Goal: Task Accomplishment & Management: Use online tool/utility

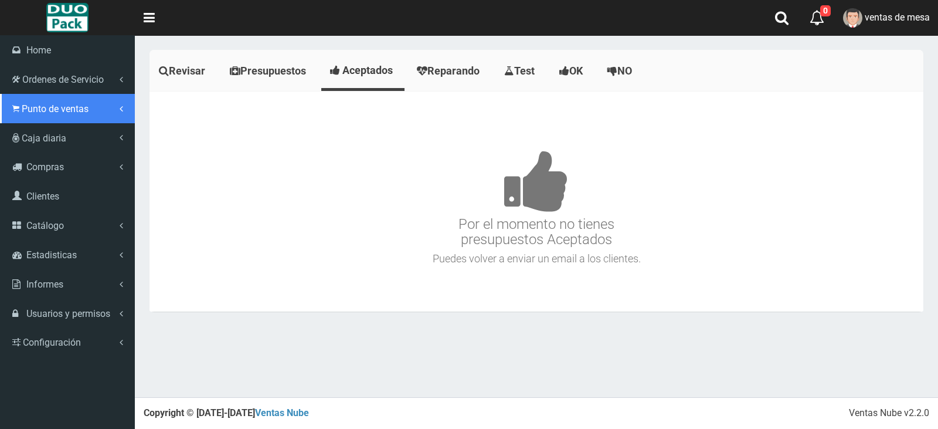
drag, startPoint x: 57, startPoint y: 106, endPoint x: 57, endPoint y: 113, distance: 6.5
click at [57, 106] on span "Punto de ventas" at bounding box center [55, 108] width 67 height 11
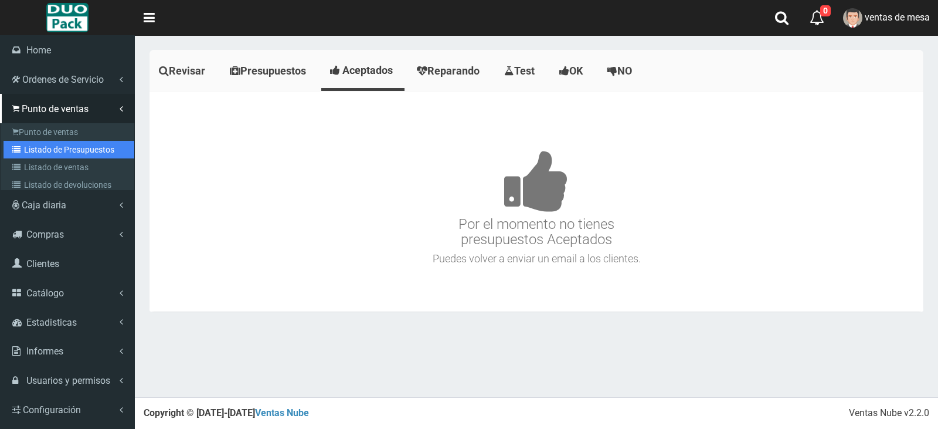
click at [72, 150] on link "Listado de Presupuestos" at bounding box center [69, 150] width 131 height 18
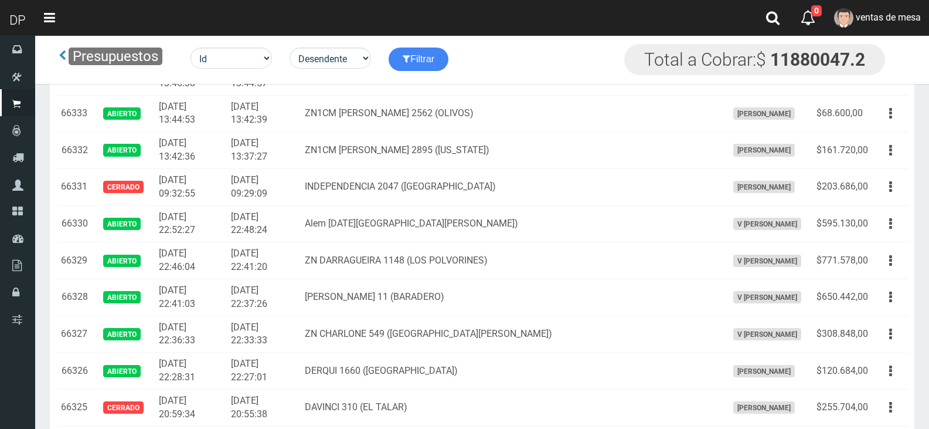
scroll to position [821, 0]
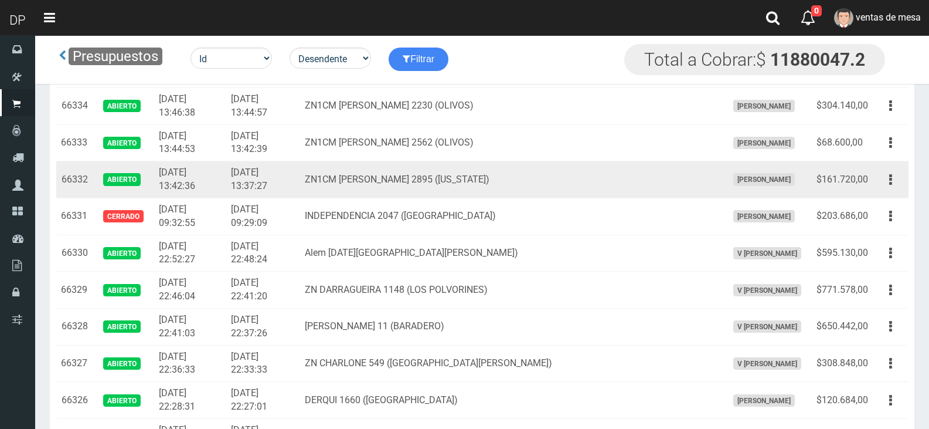
click at [359, 162] on td "ZN1CM A.MALAVER 2895 (FLORIDA)" at bounding box center [511, 179] width 423 height 37
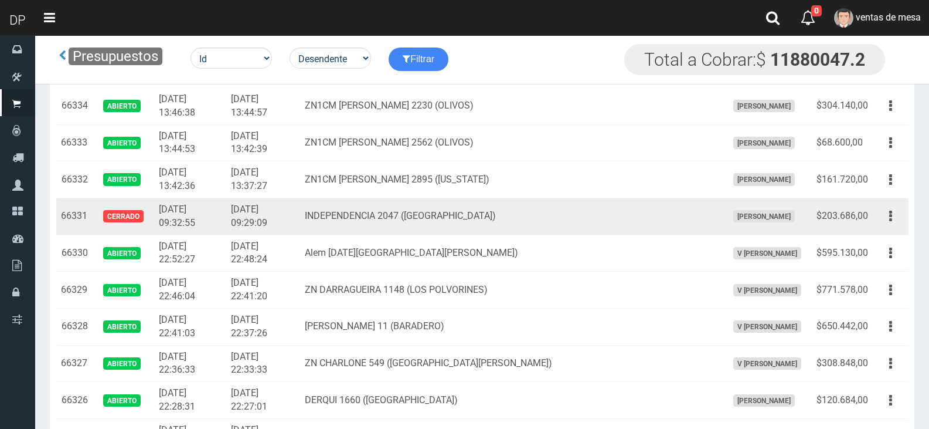
click at [396, 232] on td "INDEPENDENCIA 2047 (EL TALAR)" at bounding box center [511, 216] width 423 height 37
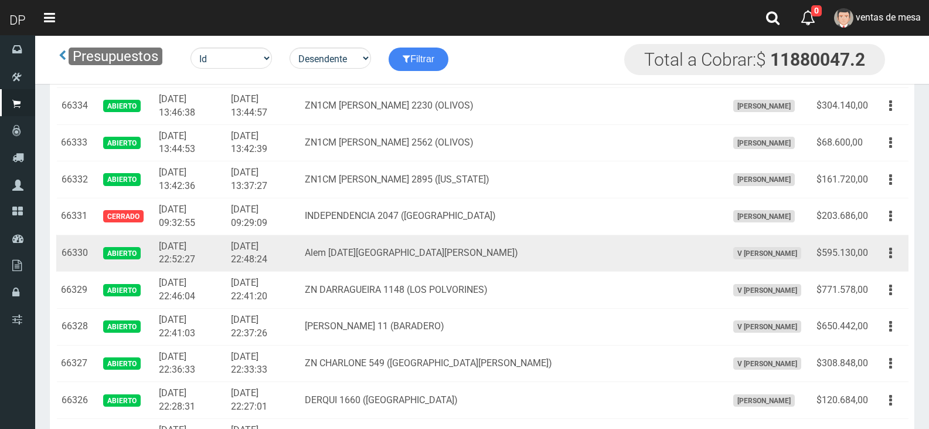
click at [395, 260] on td "Alem 1666 (San Miguel)" at bounding box center [511, 253] width 423 height 37
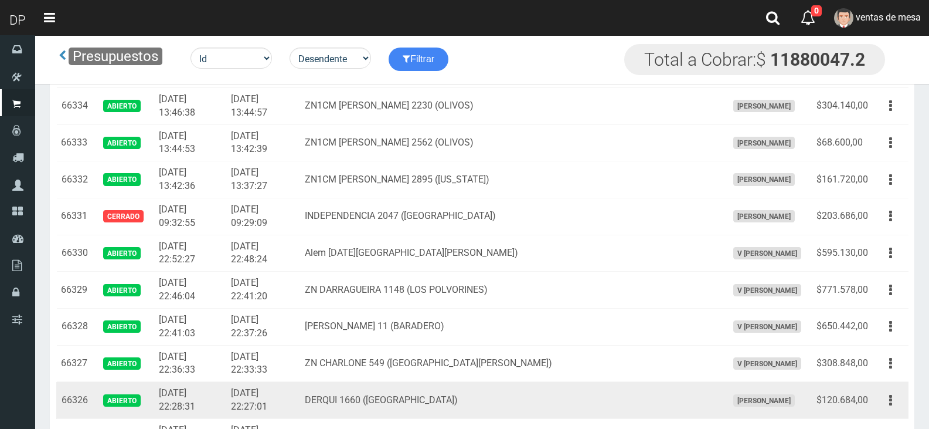
scroll to position [762, 0]
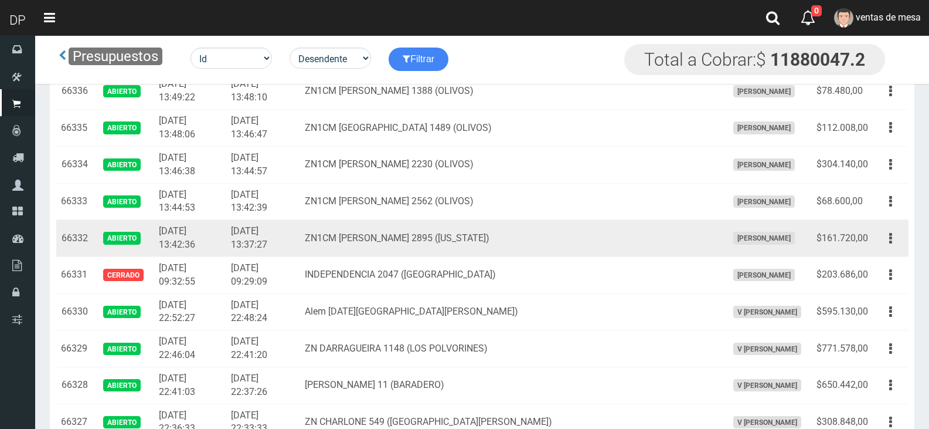
click at [871, 250] on td "$161.720,00" at bounding box center [842, 238] width 61 height 37
click at [887, 241] on button "button" at bounding box center [891, 238] width 26 height 21
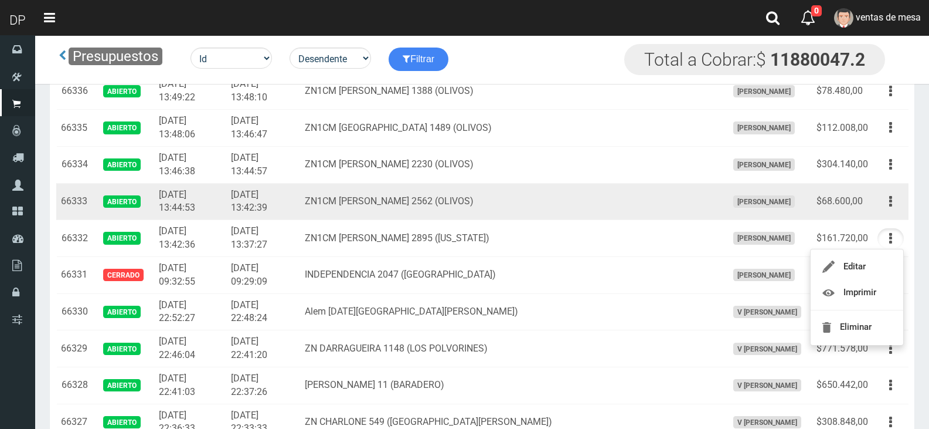
click at [905, 200] on td "Editar Imprimir Eliminar" at bounding box center [891, 201] width 36 height 37
click at [893, 200] on button "button" at bounding box center [891, 201] width 26 height 21
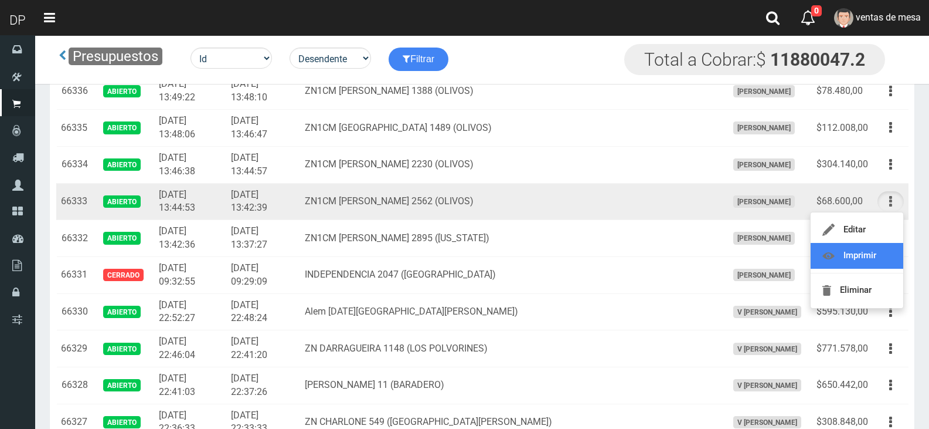
drag, startPoint x: 874, startPoint y: 250, endPoint x: 889, endPoint y: 203, distance: 49.3
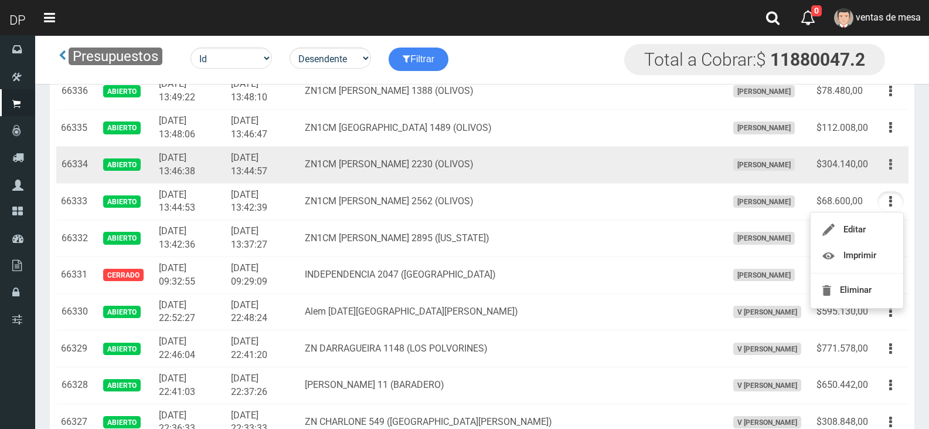
click at [895, 155] on button "button" at bounding box center [891, 164] width 26 height 21
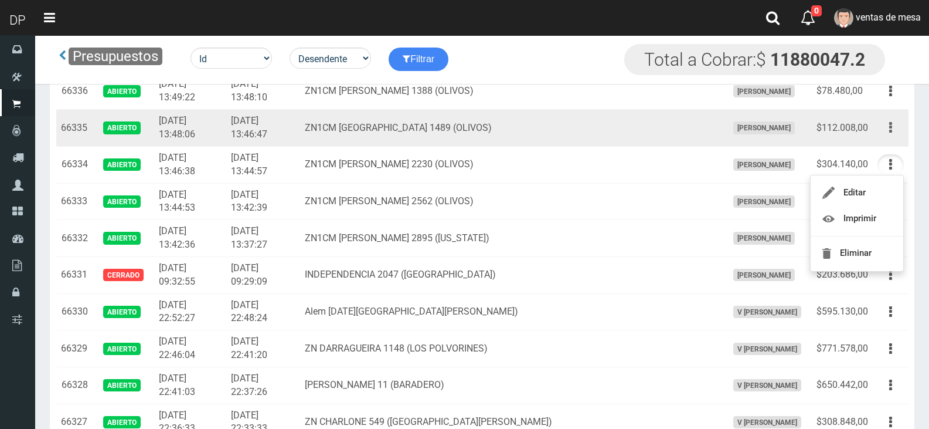
click at [890, 135] on icon "button" at bounding box center [891, 127] width 3 height 21
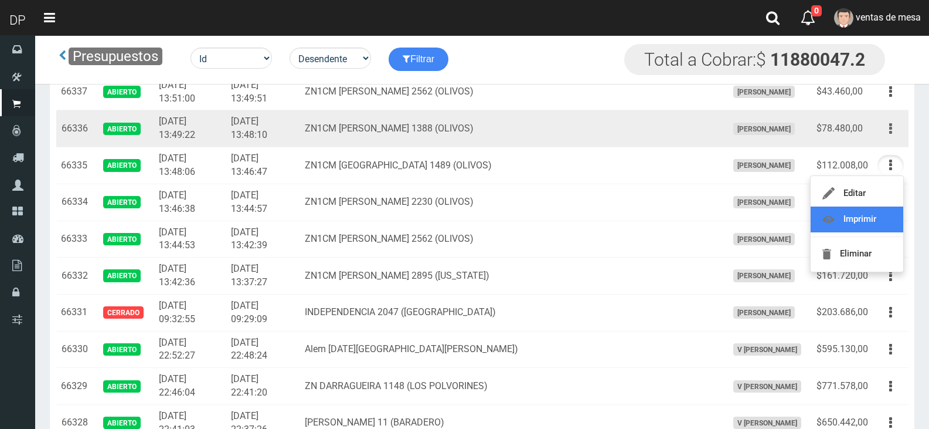
scroll to position [704, 0]
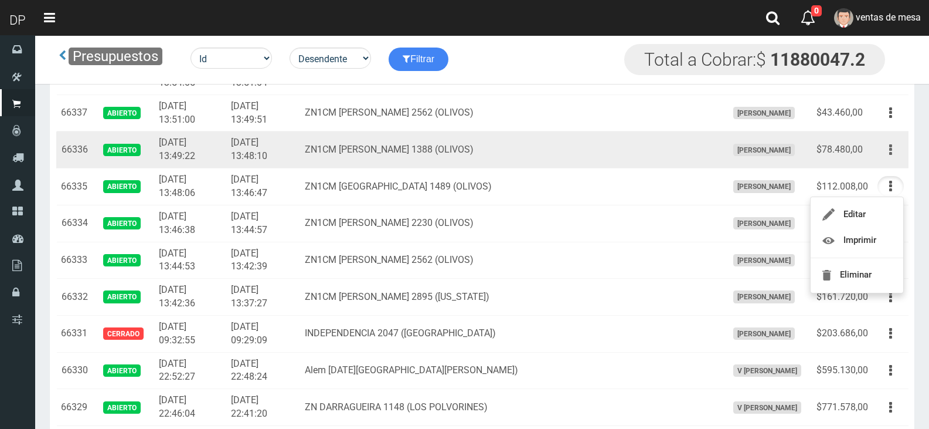
click at [887, 157] on button "button" at bounding box center [891, 150] width 26 height 21
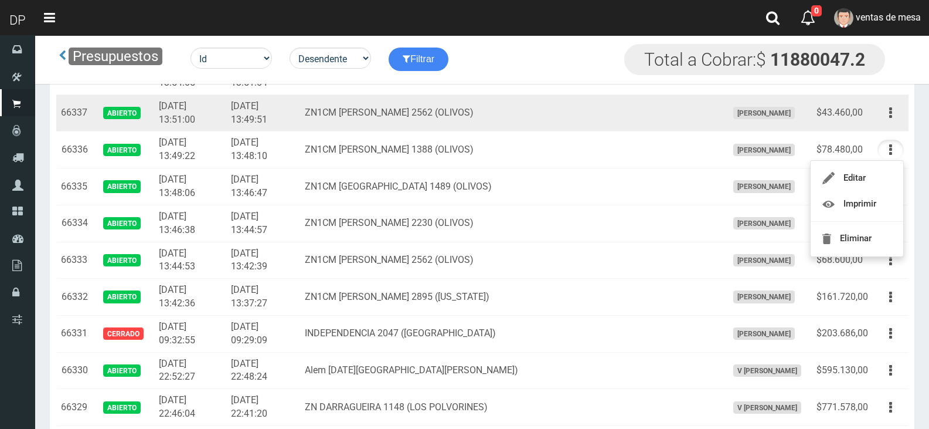
click at [893, 127] on td "Editar Imprimir Eliminar" at bounding box center [891, 112] width 36 height 37
click at [893, 117] on button "button" at bounding box center [891, 113] width 26 height 21
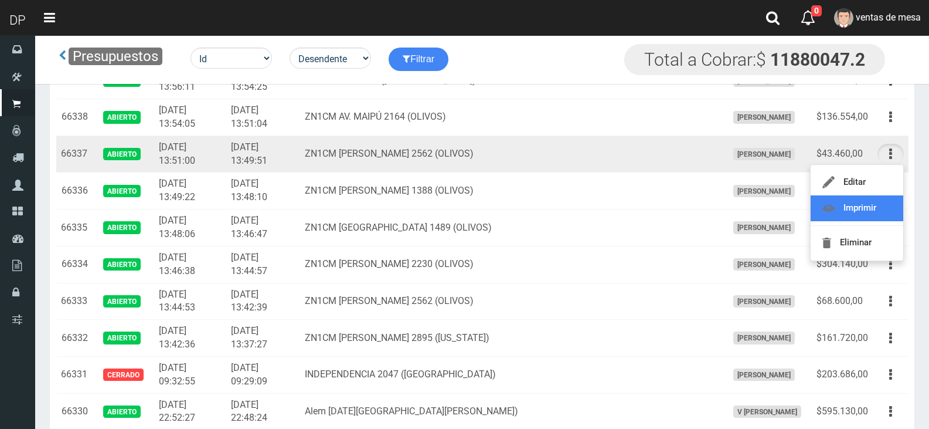
scroll to position [645, 0]
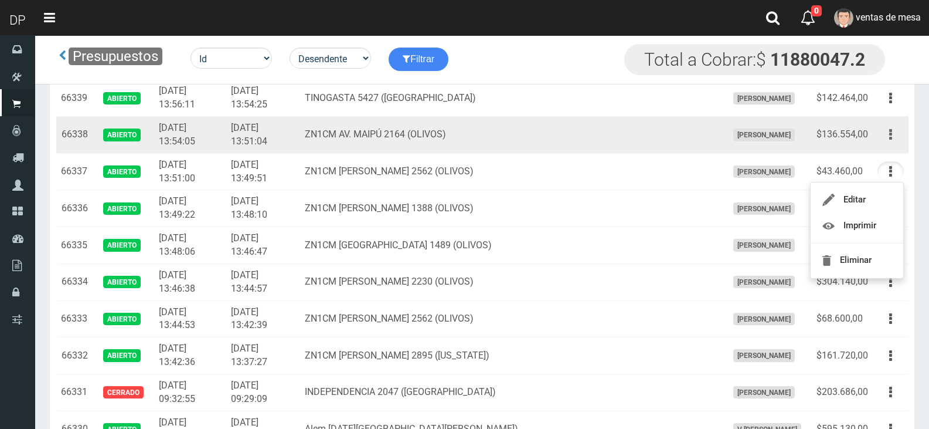
click at [888, 138] on button "button" at bounding box center [891, 134] width 26 height 21
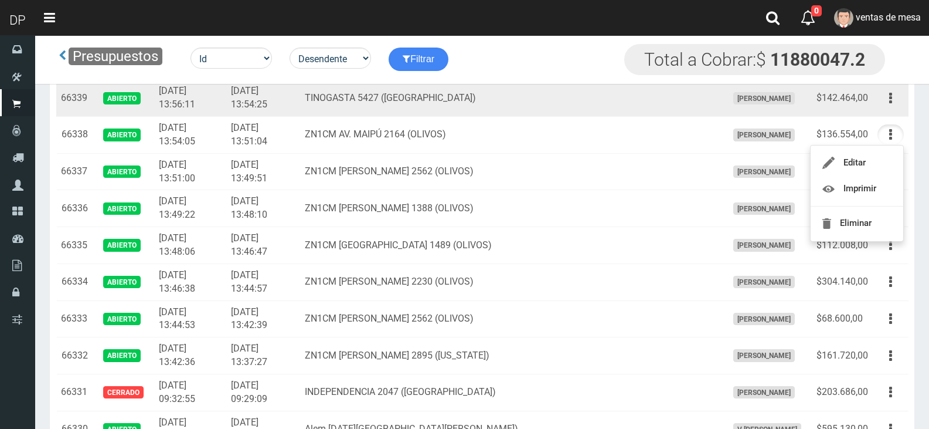
click at [895, 111] on td "Editar Imprimir Eliminar" at bounding box center [891, 98] width 36 height 37
click at [894, 97] on button "button" at bounding box center [891, 98] width 26 height 21
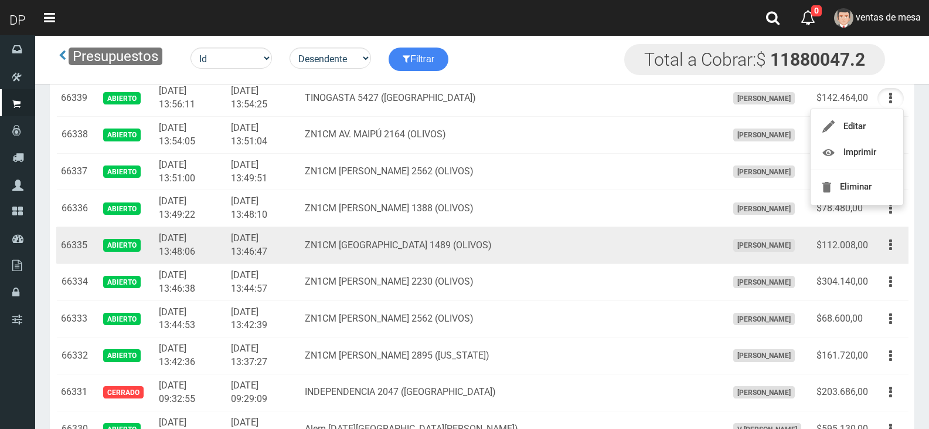
click at [300, 236] on td "2025-09-09 13:46:47" at bounding box center [263, 245] width 74 height 37
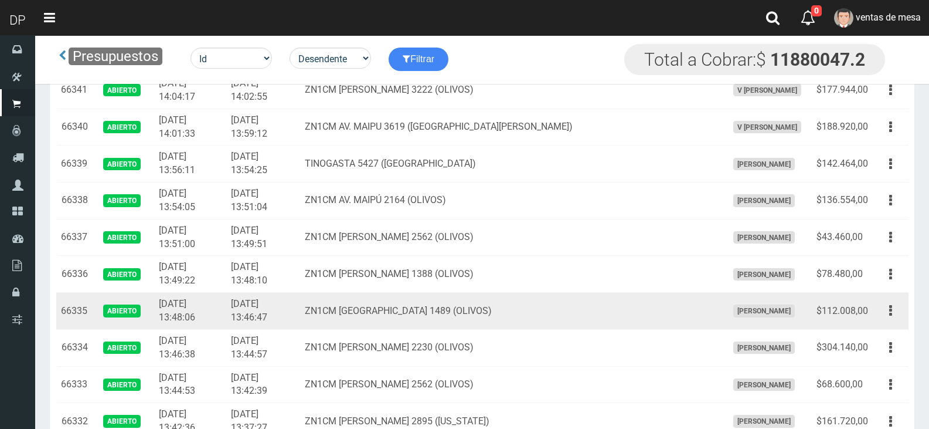
scroll to position [469, 0]
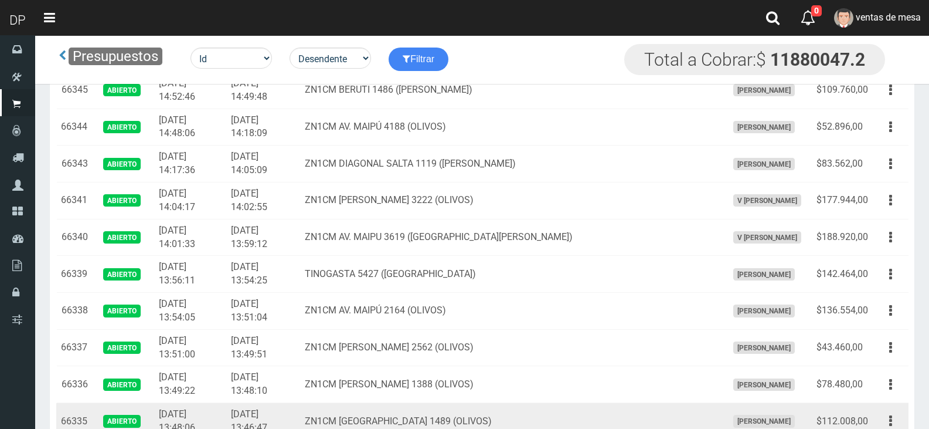
click at [300, 236] on td "2025-09-09 13:59:12" at bounding box center [263, 237] width 74 height 37
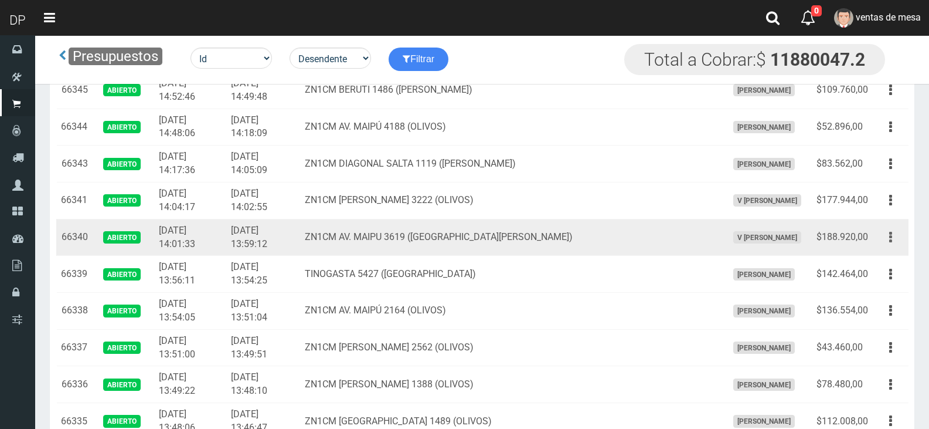
click at [887, 244] on button "button" at bounding box center [891, 237] width 26 height 21
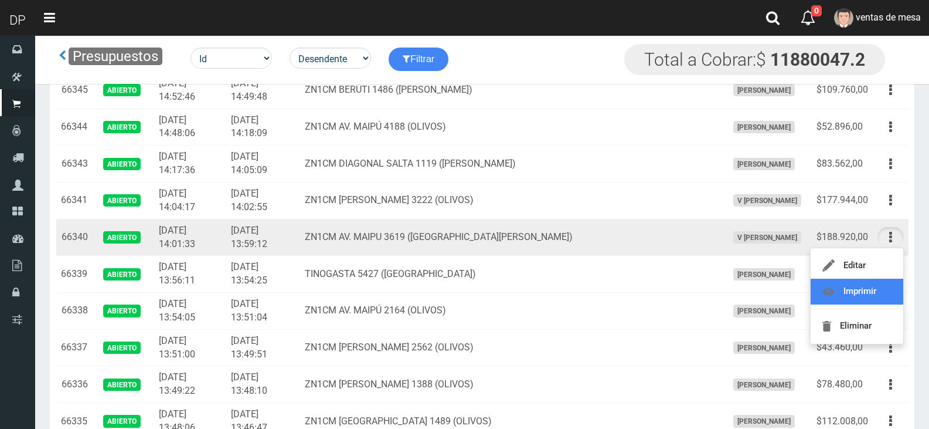
drag, startPoint x: 883, startPoint y: 290, endPoint x: 885, endPoint y: 284, distance: 6.7
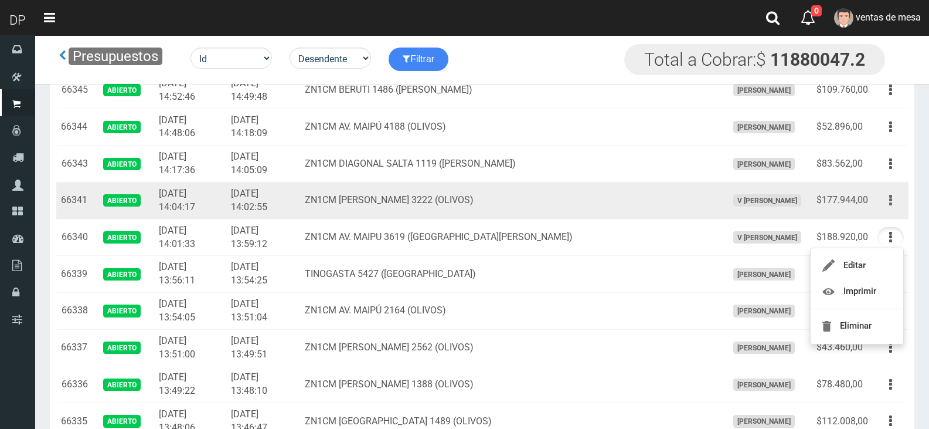
click at [896, 206] on button "button" at bounding box center [891, 200] width 26 height 21
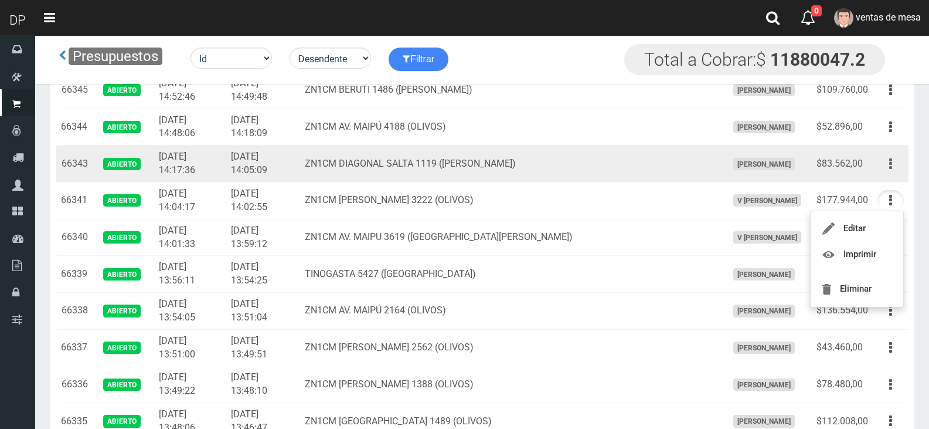
click at [895, 167] on button "button" at bounding box center [891, 164] width 26 height 21
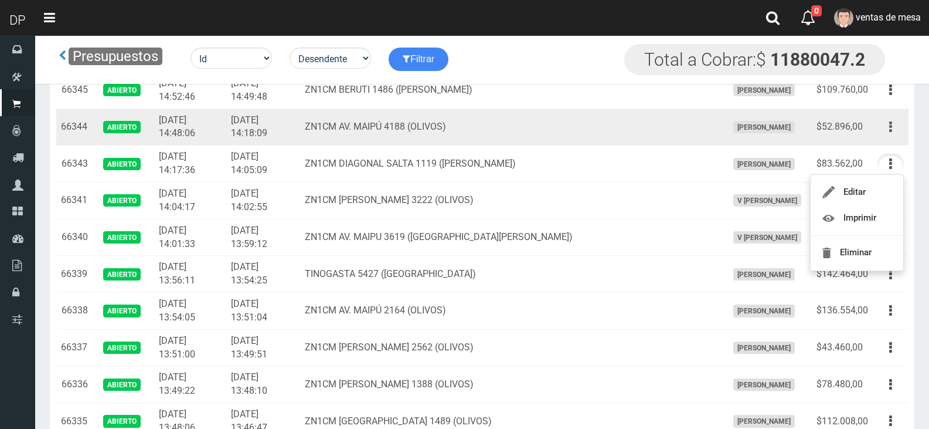
click at [897, 123] on button "button" at bounding box center [891, 127] width 26 height 21
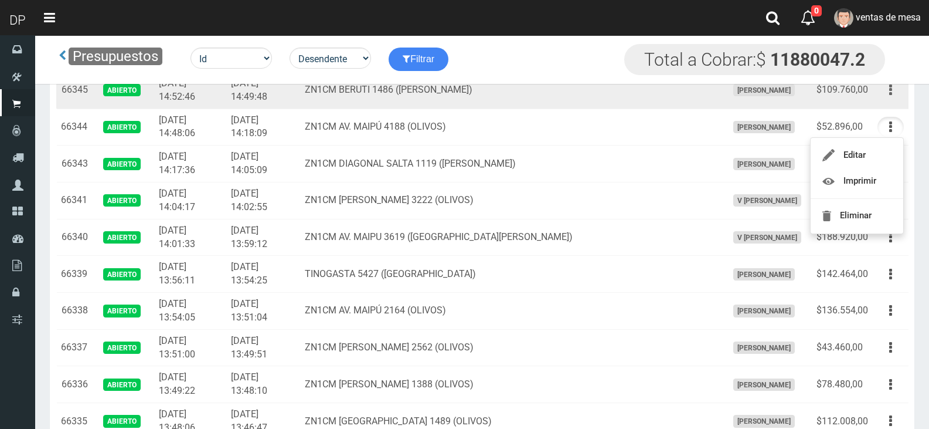
click at [893, 99] on button "button" at bounding box center [891, 90] width 26 height 21
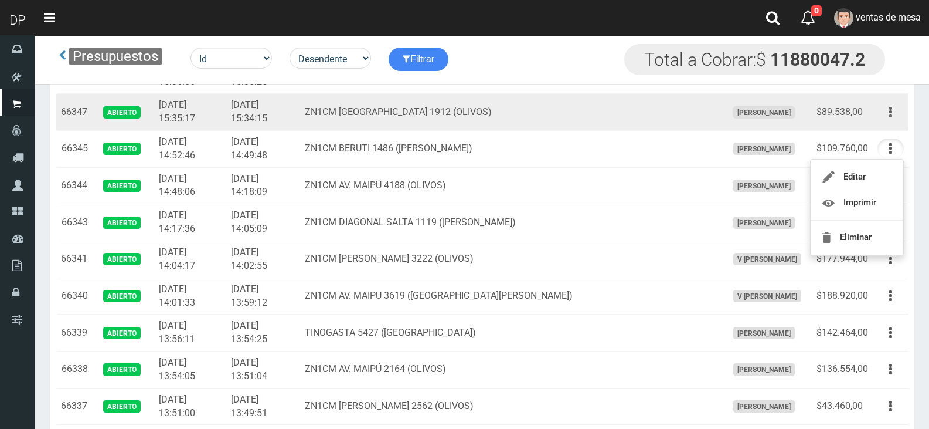
click at [890, 106] on icon "button" at bounding box center [891, 112] width 3 height 21
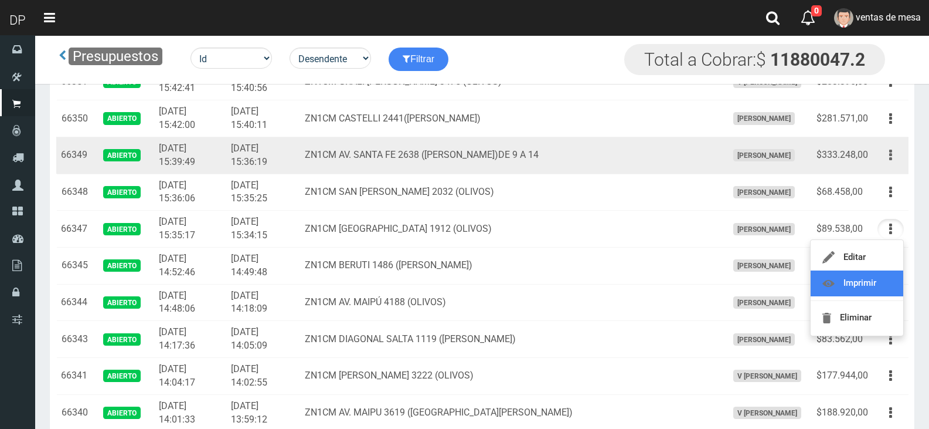
scroll to position [293, 0]
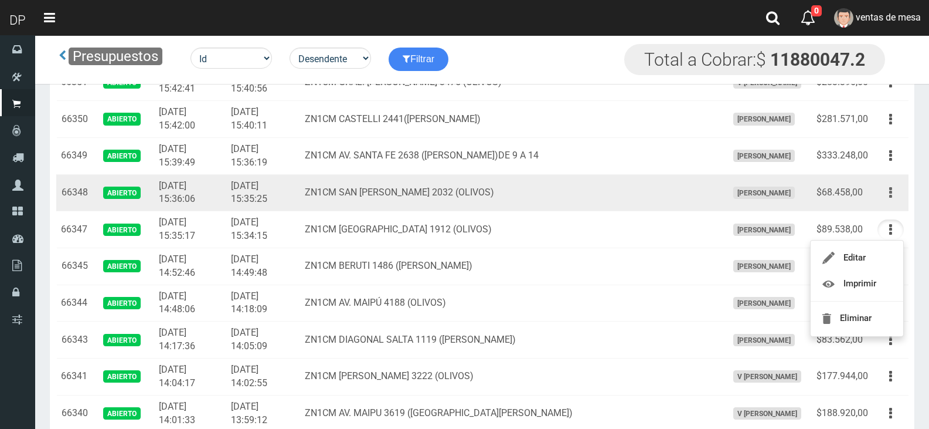
click at [895, 189] on button "button" at bounding box center [891, 192] width 26 height 21
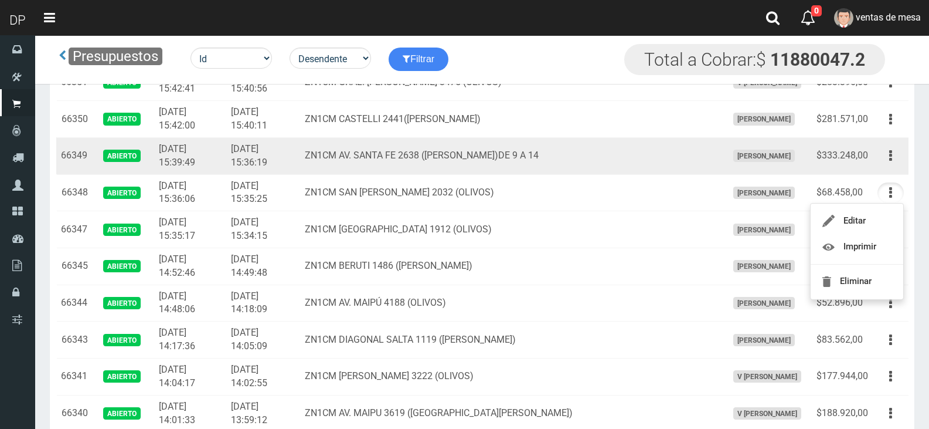
click at [900, 146] on div "Editar Imprimir Eliminar" at bounding box center [891, 155] width 26 height 21
click at [891, 162] on icon "button" at bounding box center [891, 155] width 3 height 21
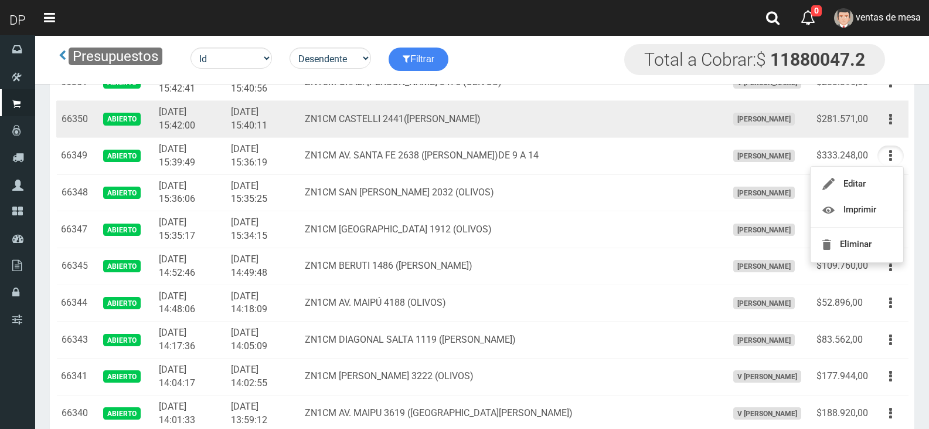
click at [895, 109] on div "Editar Imprimir Eliminar" at bounding box center [891, 119] width 26 height 21
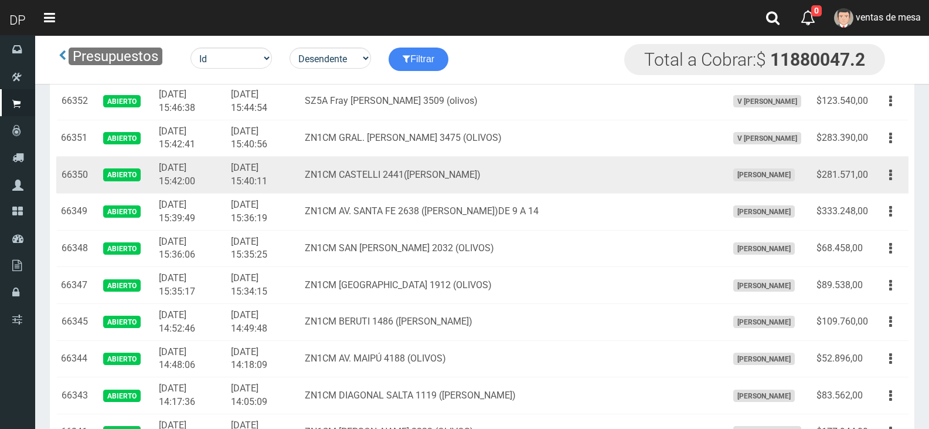
scroll to position [235, 0]
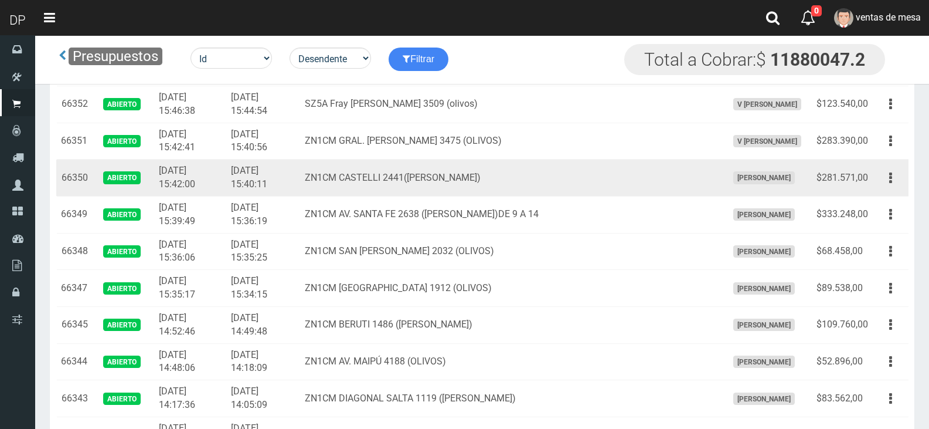
click at [568, 178] on td "ZN1CM CASTELLI 2441(MARTINEZ)" at bounding box center [511, 178] width 423 height 37
click at [885, 174] on button "button" at bounding box center [891, 178] width 26 height 21
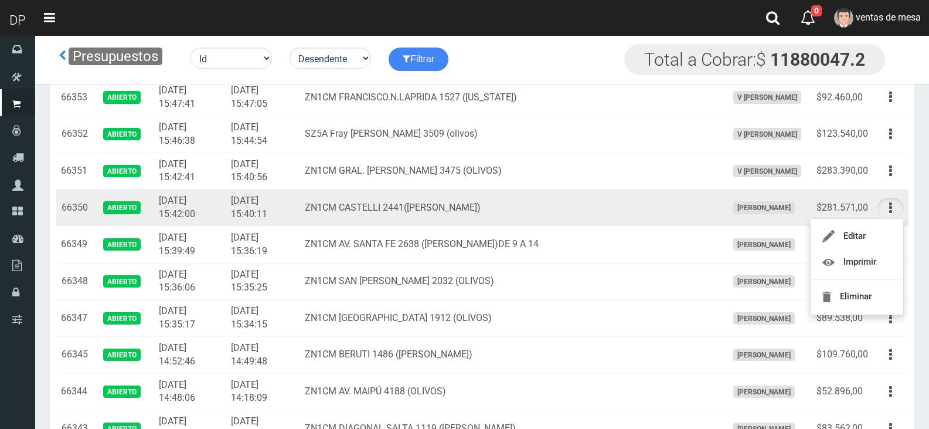
scroll to position [176, 0]
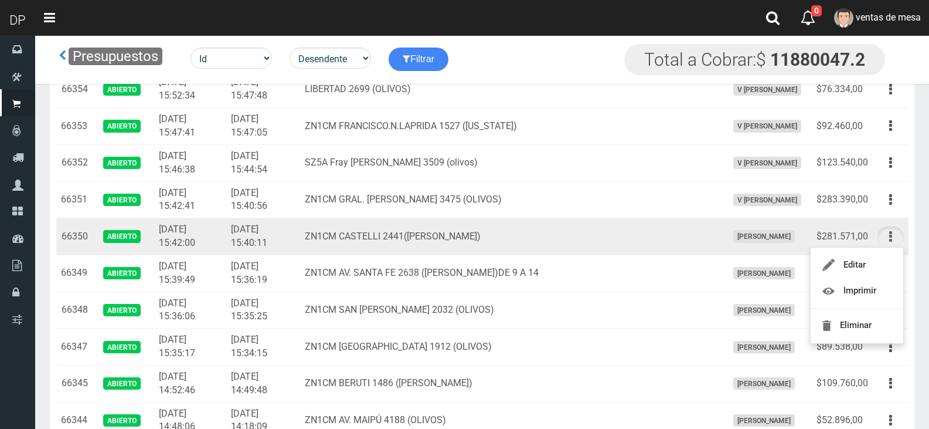
click at [892, 233] on icon "button" at bounding box center [891, 236] width 3 height 21
click at [892, 233] on button "button" at bounding box center [891, 236] width 26 height 21
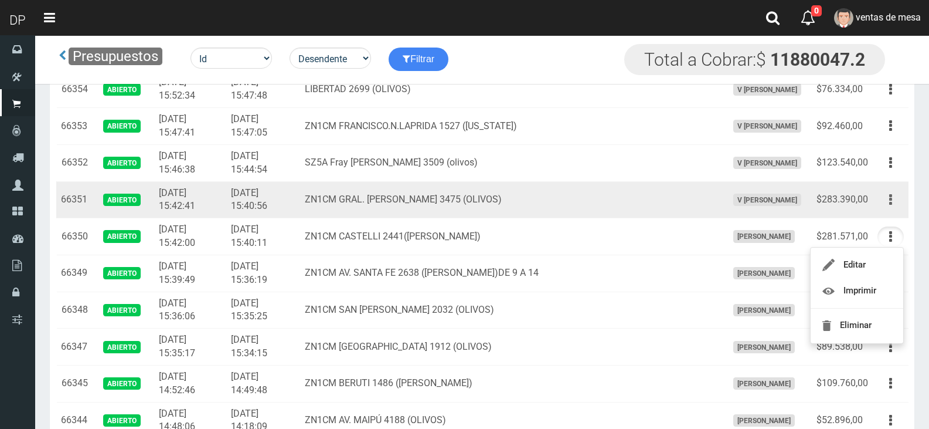
click at [895, 206] on button "button" at bounding box center [891, 199] width 26 height 21
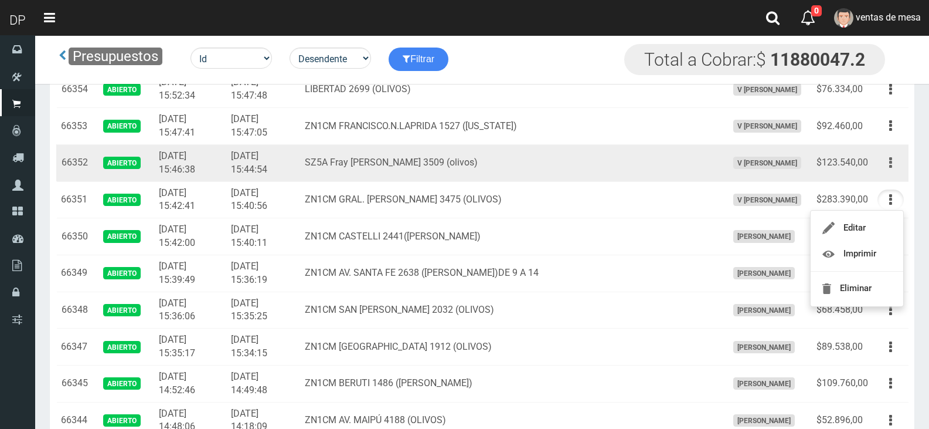
click at [885, 172] on button "button" at bounding box center [891, 162] width 26 height 21
drag, startPoint x: 890, startPoint y: 166, endPoint x: 884, endPoint y: 184, distance: 19.1
click at [890, 166] on button "button" at bounding box center [891, 162] width 26 height 21
click at [891, 165] on button "button" at bounding box center [891, 162] width 26 height 21
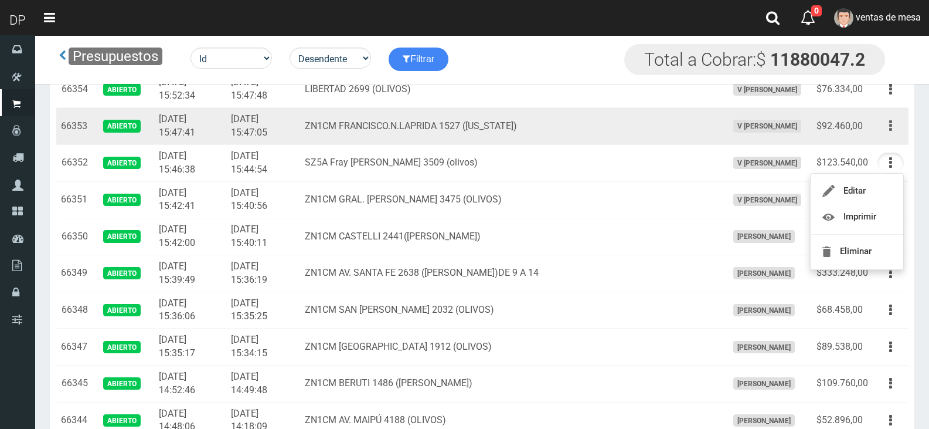
click at [881, 120] on button "button" at bounding box center [891, 126] width 26 height 21
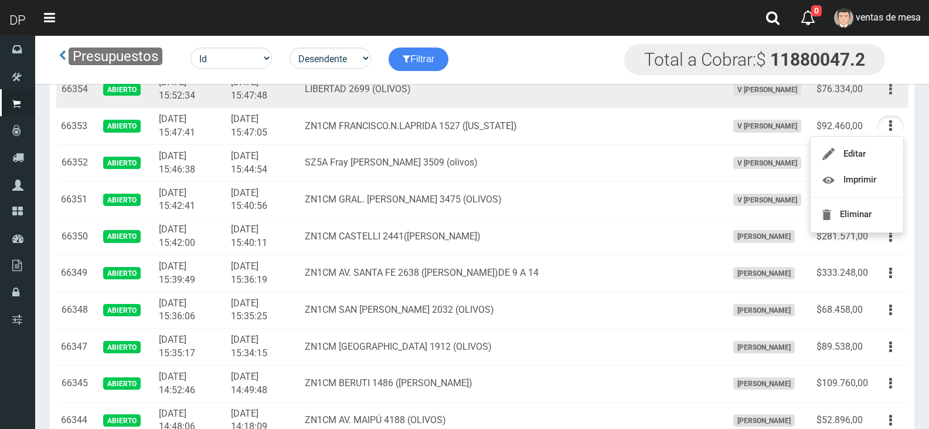
click at [895, 97] on button "button" at bounding box center [891, 89] width 26 height 21
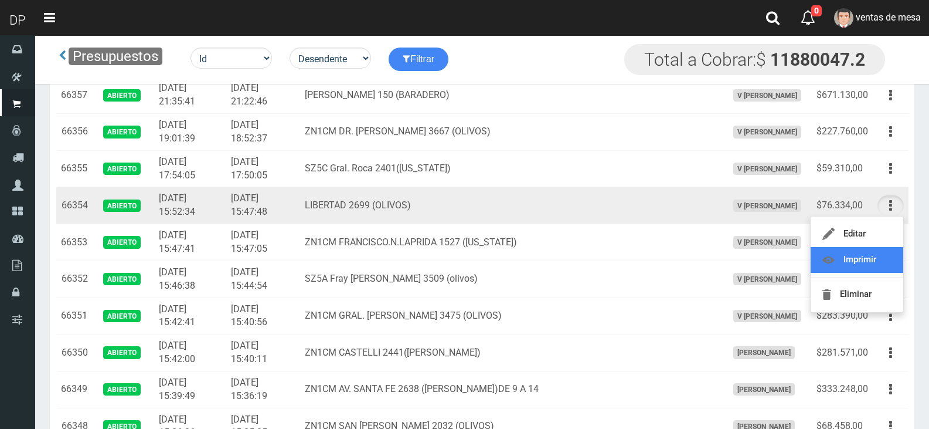
scroll to position [59, 0]
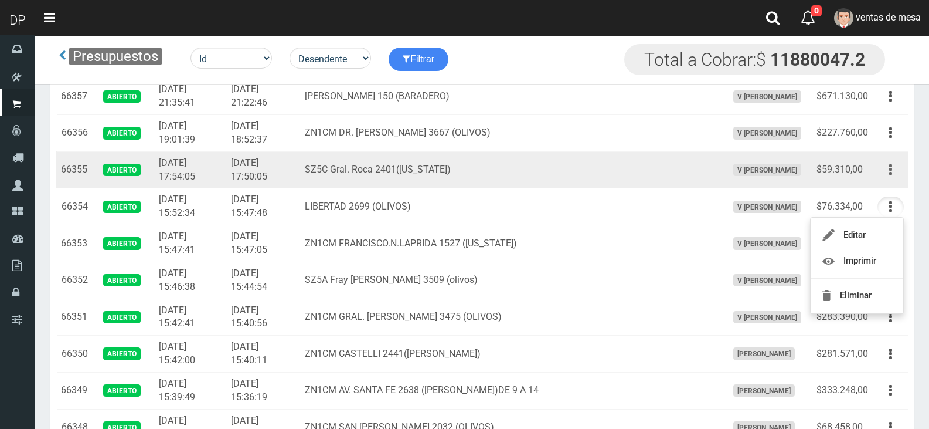
click at [885, 167] on button "button" at bounding box center [891, 170] width 26 height 21
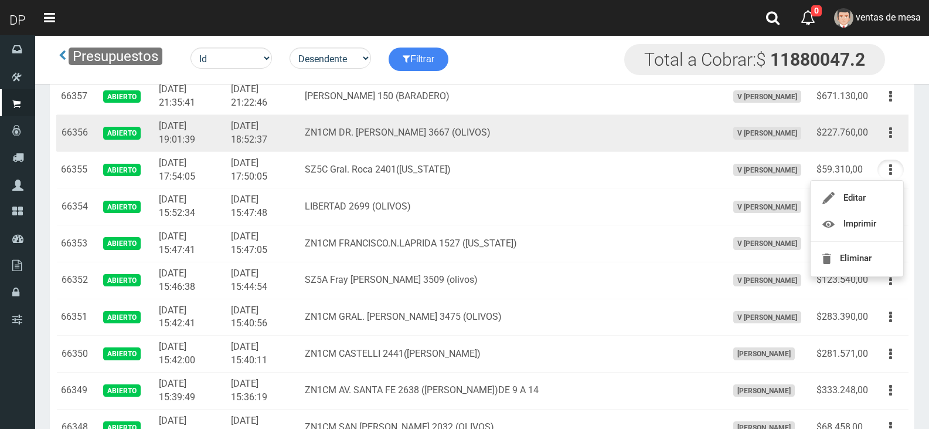
click at [887, 144] on td "Editar Imprimir Eliminar" at bounding box center [891, 133] width 36 height 37
drag, startPoint x: 891, startPoint y: 140, endPoint x: 884, endPoint y: 169, distance: 30.6
click at [891, 140] on icon "button" at bounding box center [891, 133] width 3 height 21
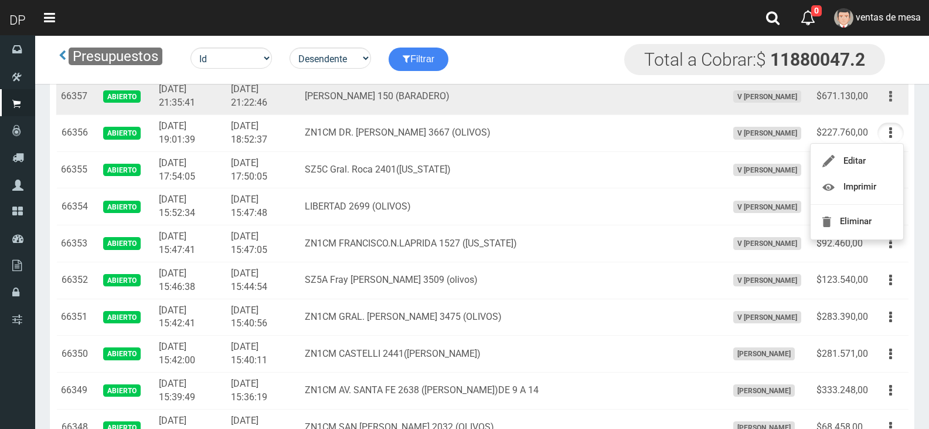
click at [888, 97] on button "button" at bounding box center [891, 96] width 26 height 21
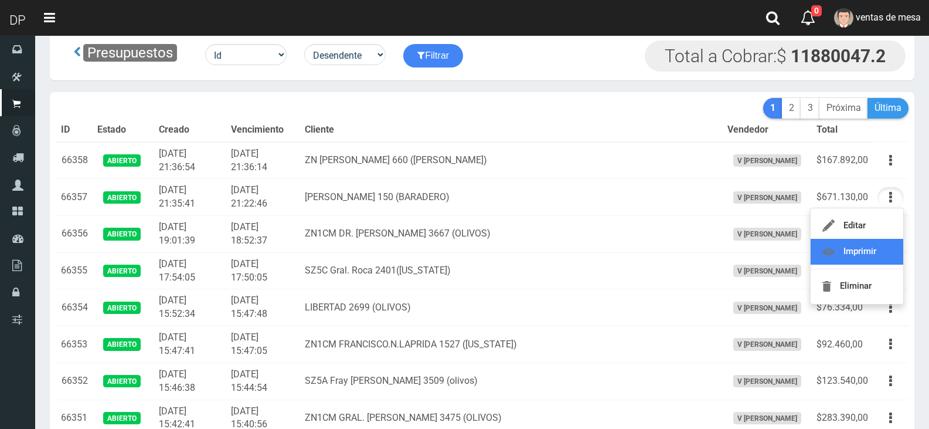
scroll to position [0, 0]
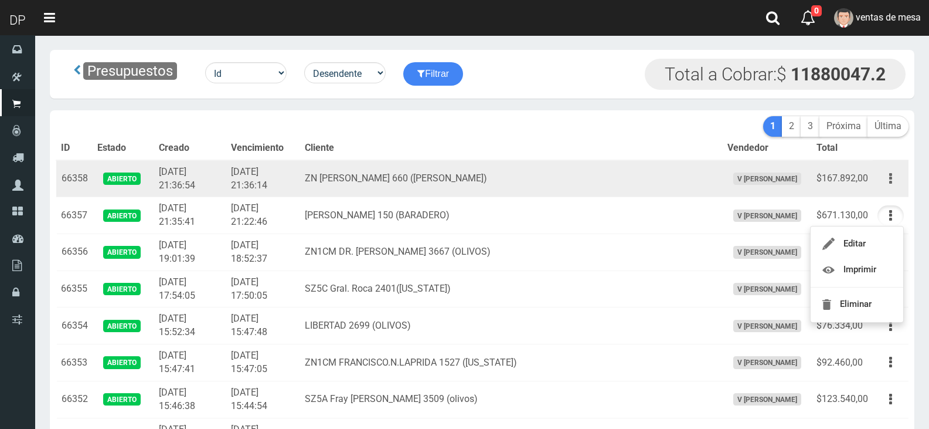
click at [891, 171] on icon "button" at bounding box center [891, 178] width 3 height 21
click at [349, 172] on td "ZN [PERSON_NAME] 660 ([PERSON_NAME])" at bounding box center [511, 178] width 423 height 37
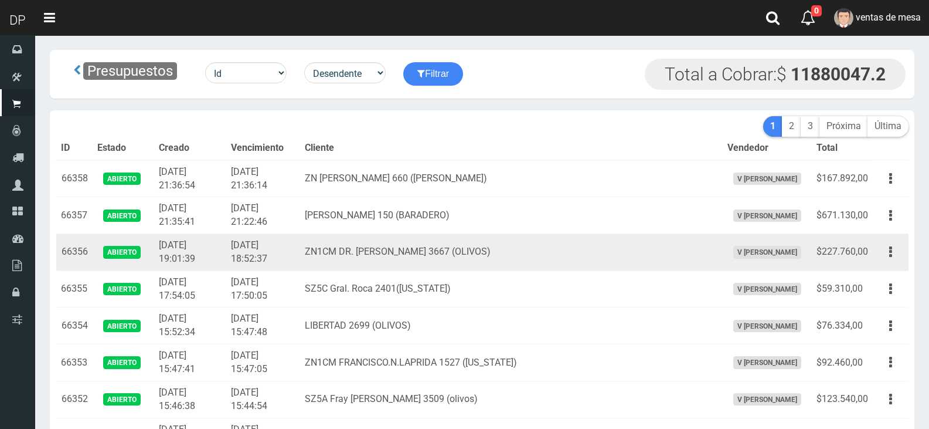
click at [226, 256] on td "2025-09-09 19:01:39" at bounding box center [190, 252] width 72 height 37
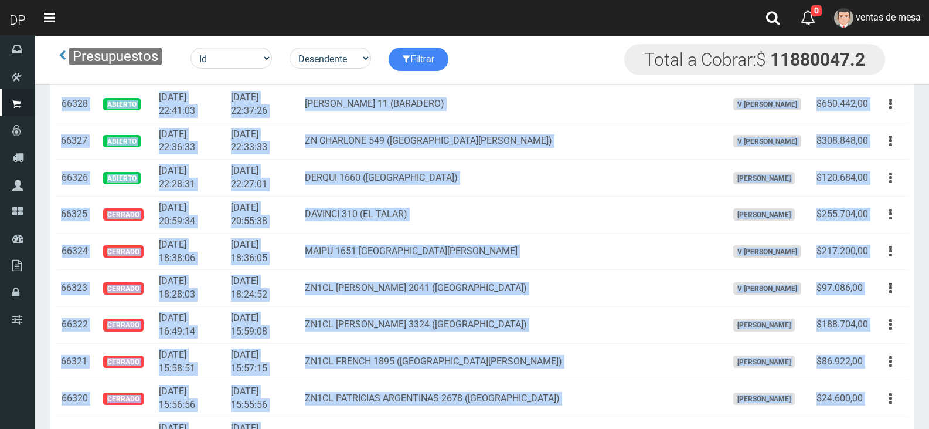
scroll to position [1185, 0]
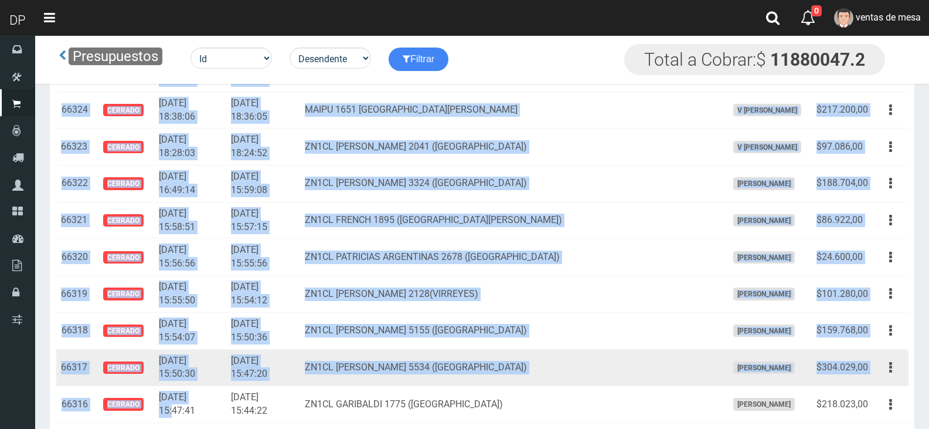
drag, startPoint x: 59, startPoint y: 177, endPoint x: 209, endPoint y: 383, distance: 254.8
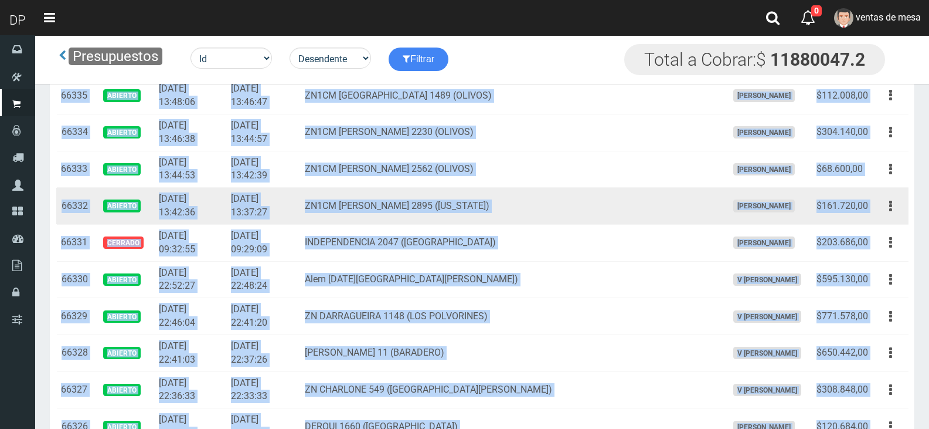
scroll to position [774, 0]
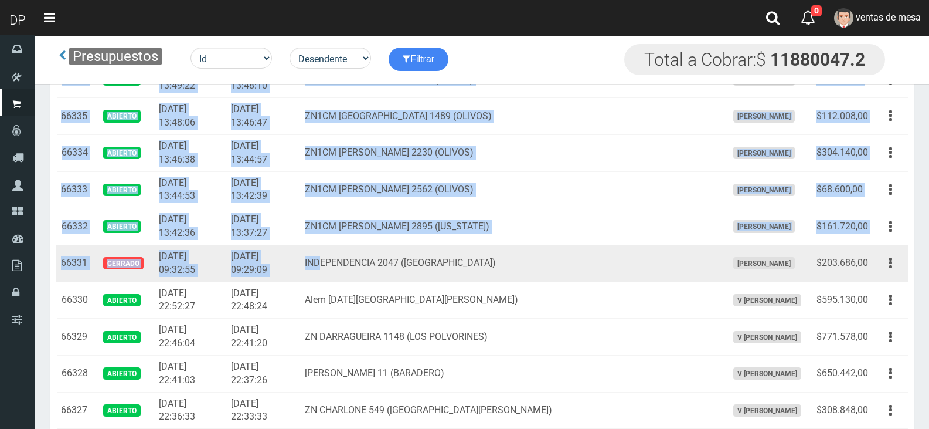
click at [354, 259] on td "INDEPENDENCIA 2047 (EL TALAR)" at bounding box center [511, 263] width 423 height 37
click at [878, 262] on button "button" at bounding box center [891, 263] width 26 height 21
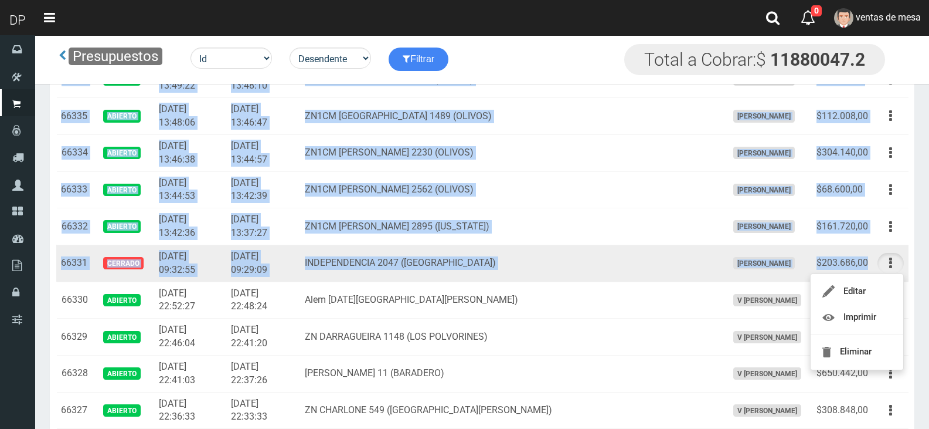
click at [868, 263] on td "$203.686,00" at bounding box center [842, 263] width 61 height 37
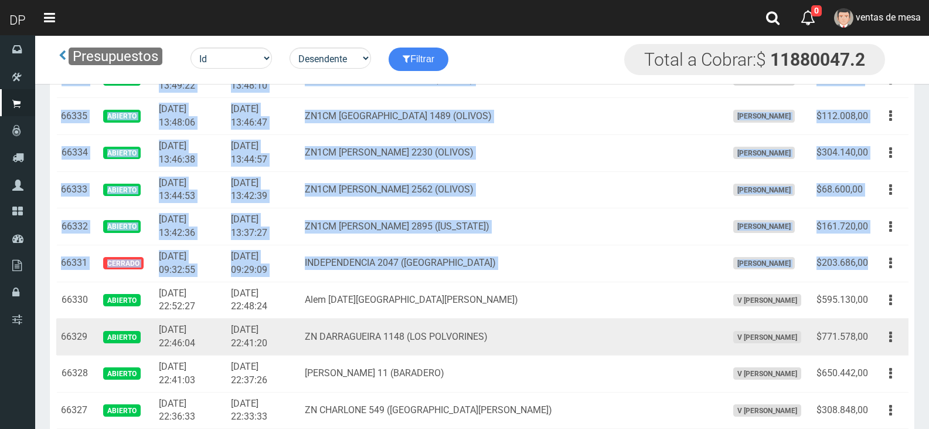
copy tbody "66358 Abierto 2025-09-09 21:36:54 2025-09-09 21:36:14 ZN PORTILLO 660 (MATHEU) …"
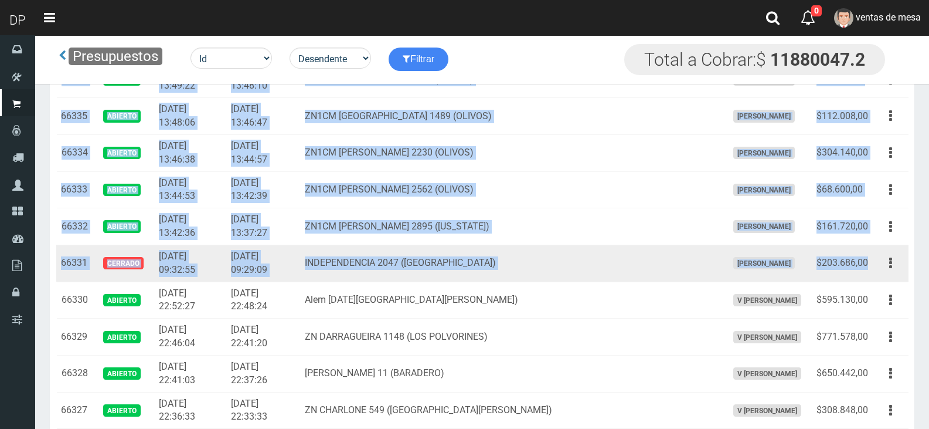
click at [260, 276] on td "2025-09-09 09:29:09" at bounding box center [263, 263] width 74 height 37
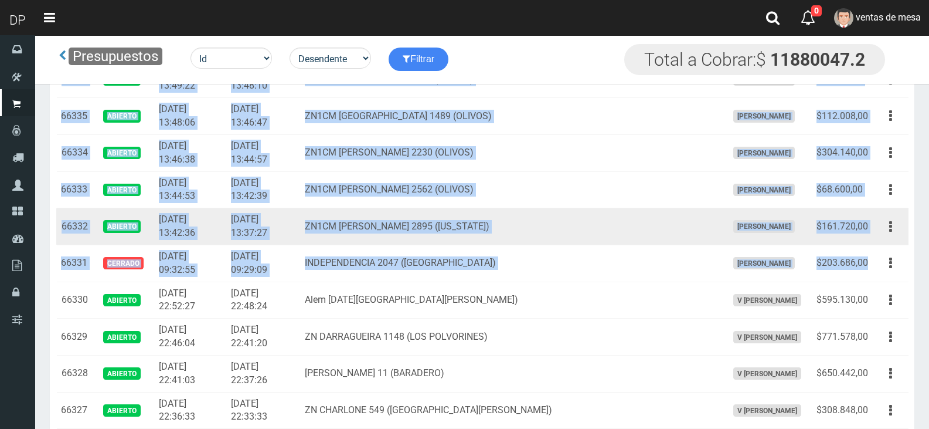
click at [189, 235] on tr "66332 Abierto 2025-09-09 13:42:36 2025-09-09 13:37:27 ZN1CM A.MALAVER 2895 (FLO…" at bounding box center [482, 226] width 853 height 37
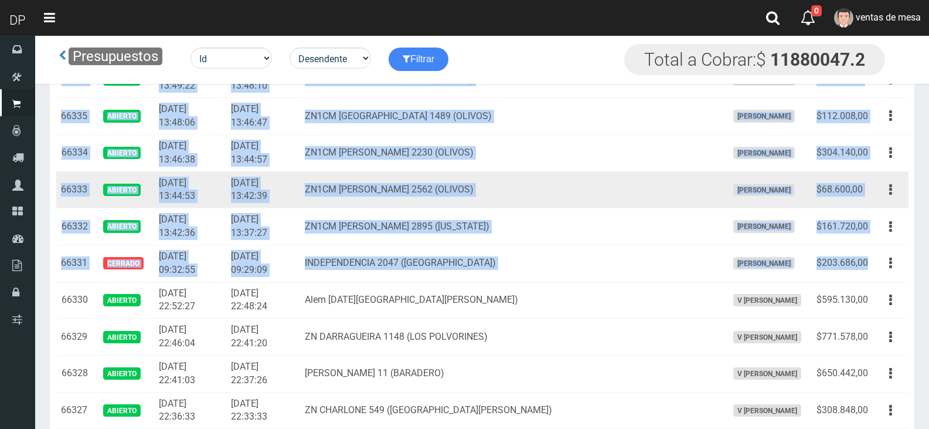
click at [195, 191] on td "2025-09-09 13:44:53" at bounding box center [190, 189] width 72 height 37
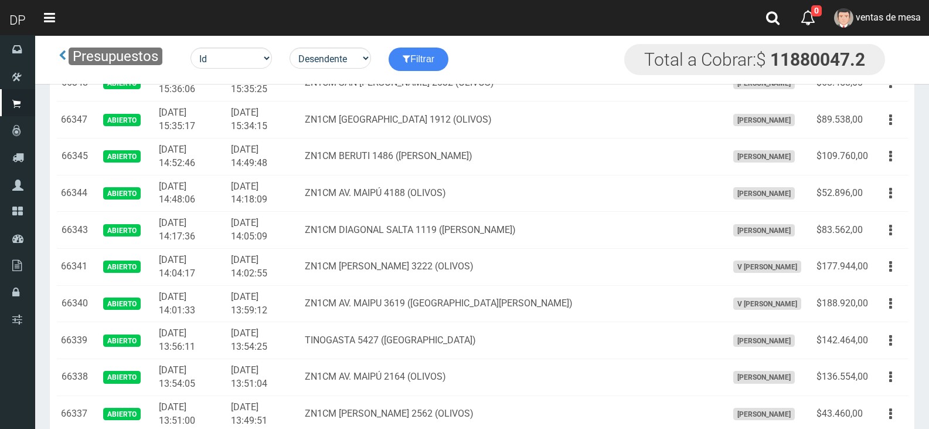
scroll to position [410, 0]
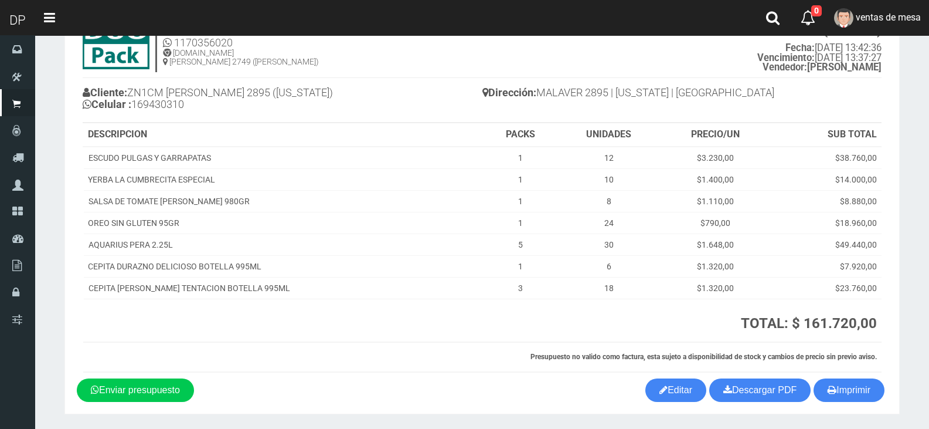
scroll to position [92, 0]
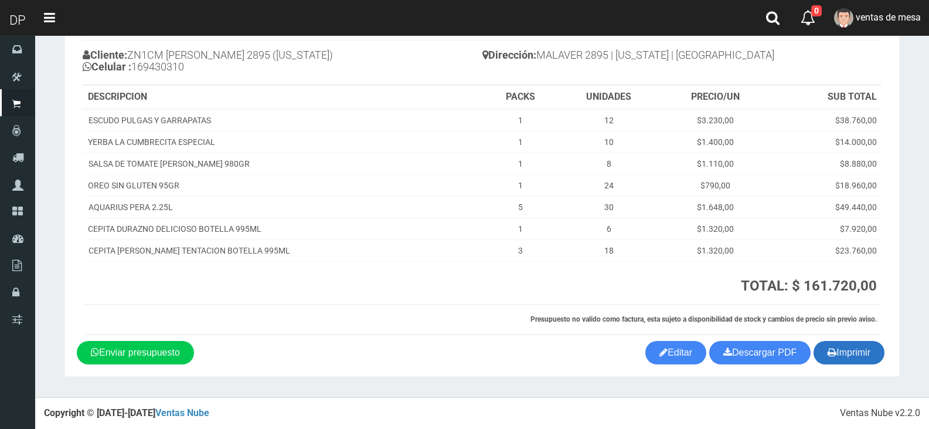
click at [830, 344] on icon "button" at bounding box center [832, 352] width 9 height 16
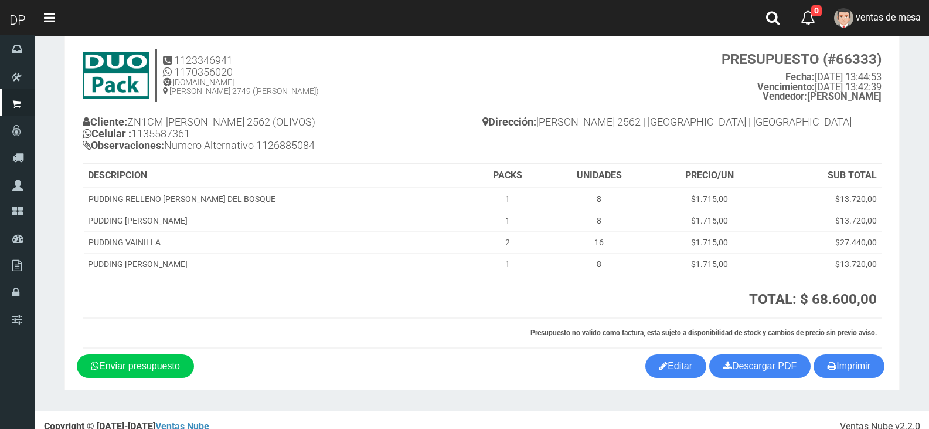
scroll to position [39, 0]
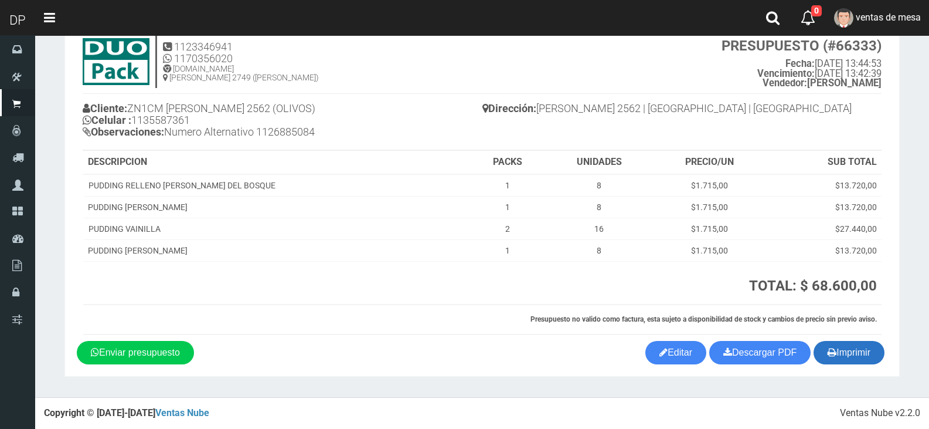
click at [846, 350] on button "Imprimir" at bounding box center [849, 352] width 71 height 23
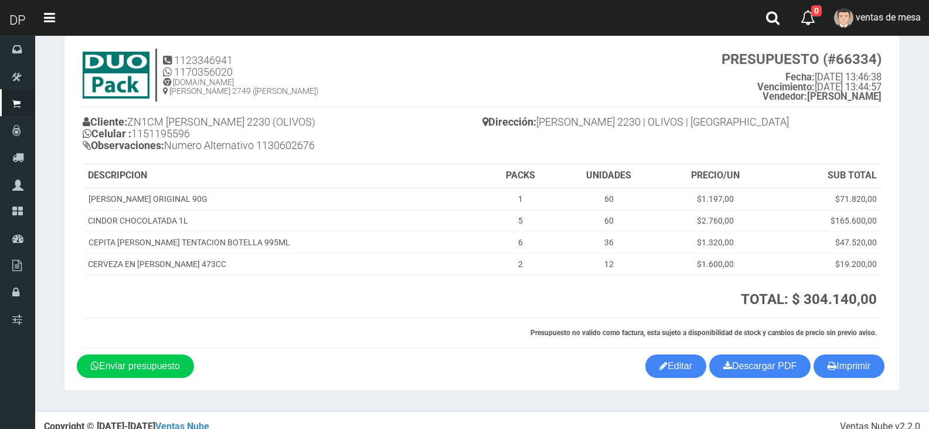
scroll to position [39, 0]
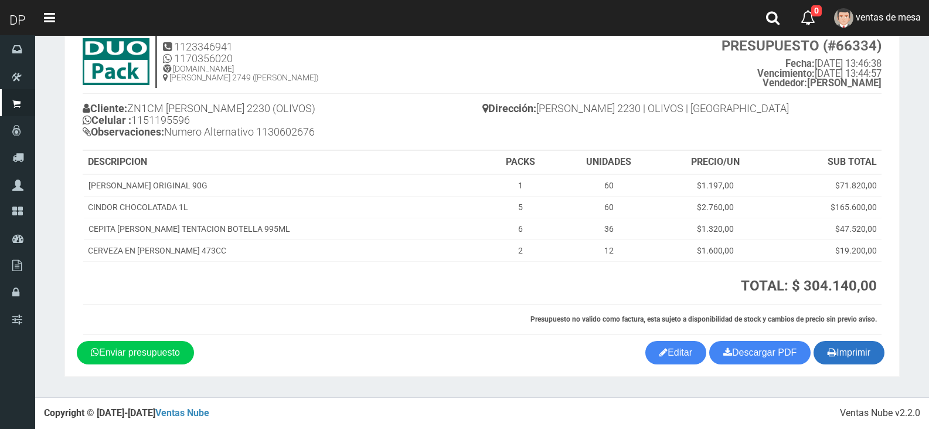
click at [858, 353] on button "Imprimir" at bounding box center [849, 352] width 71 height 23
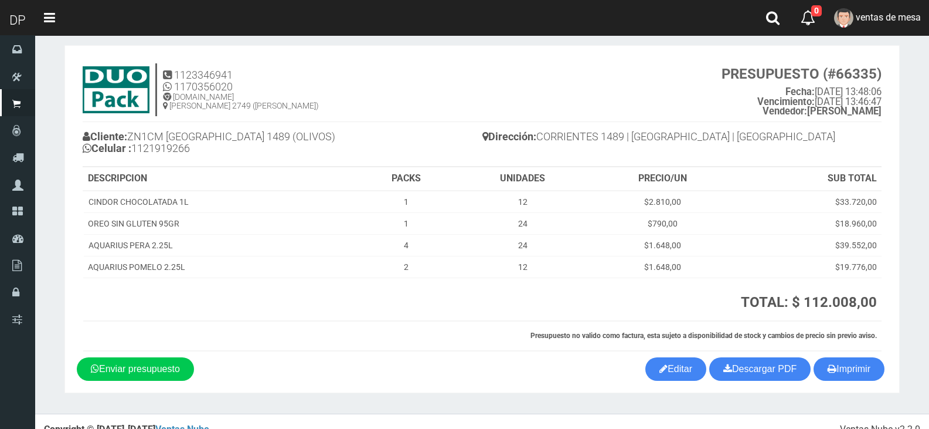
scroll to position [27, 0]
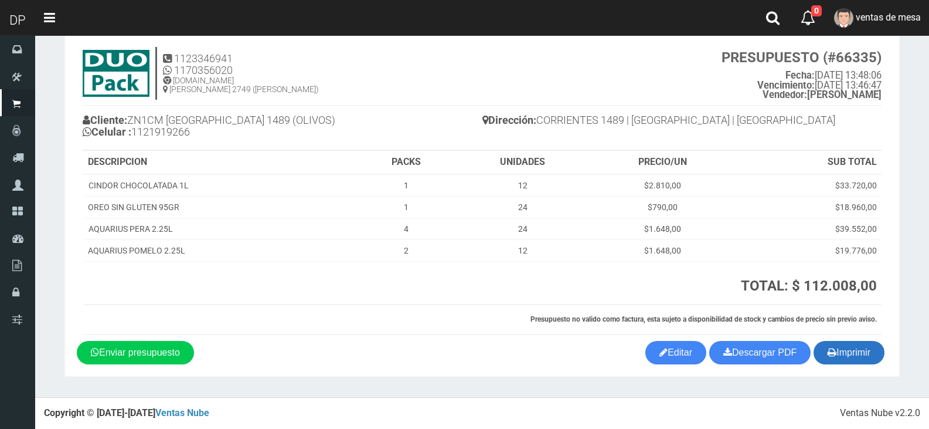
click at [840, 355] on button "Imprimir" at bounding box center [849, 352] width 71 height 23
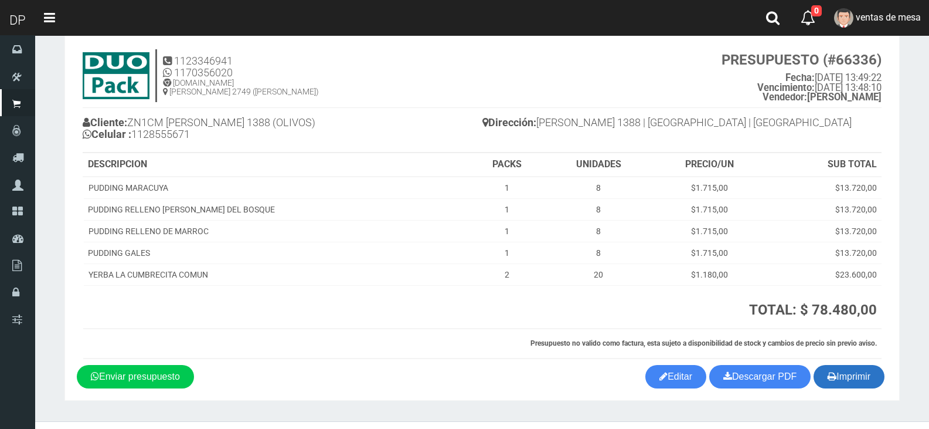
scroll to position [49, 0]
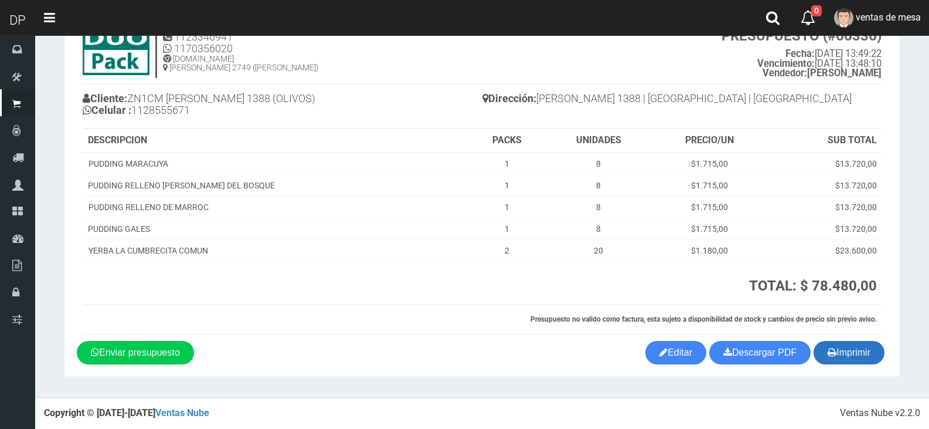
click at [867, 357] on button "Imprimir" at bounding box center [849, 352] width 71 height 23
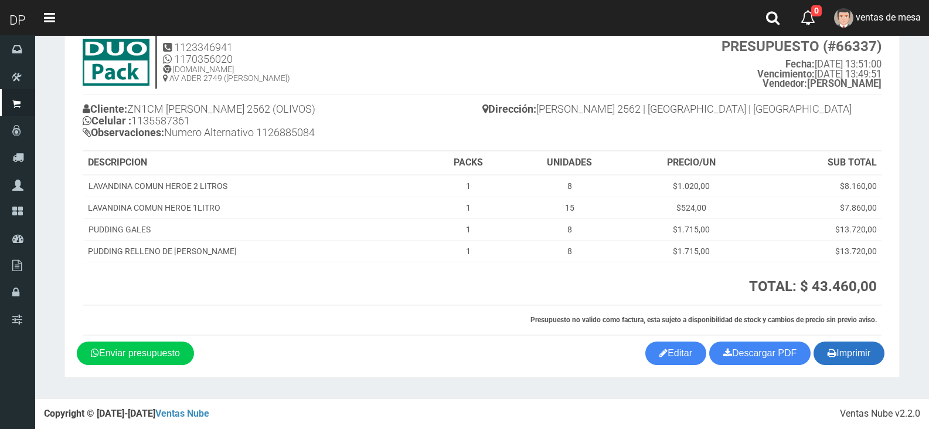
scroll to position [39, 0]
click at [828, 349] on icon "button" at bounding box center [832, 352] width 9 height 16
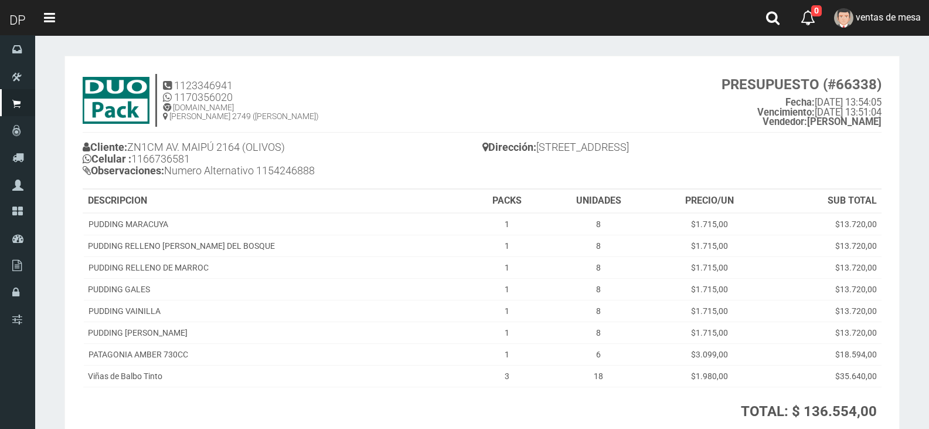
scroll to position [125, 0]
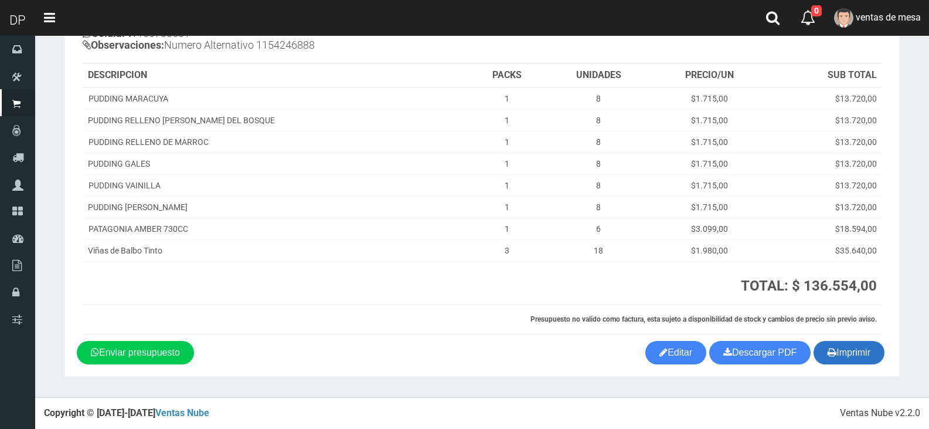
click at [864, 358] on button "Imprimir" at bounding box center [849, 352] width 71 height 23
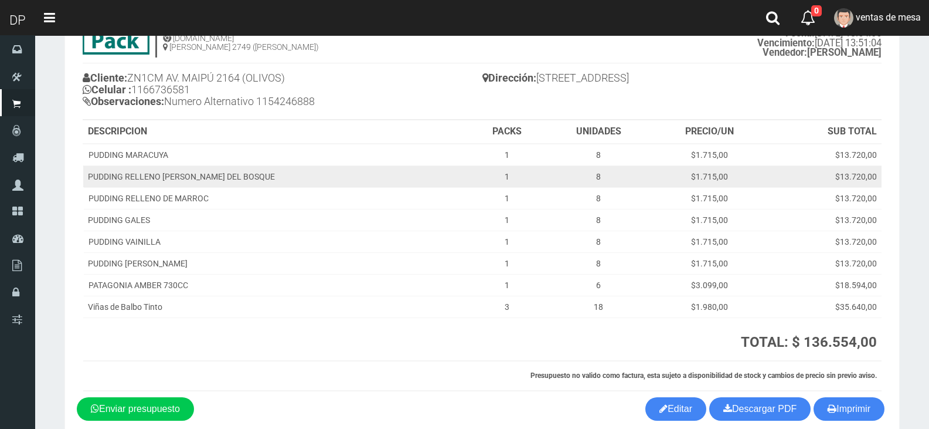
scroll to position [0, 0]
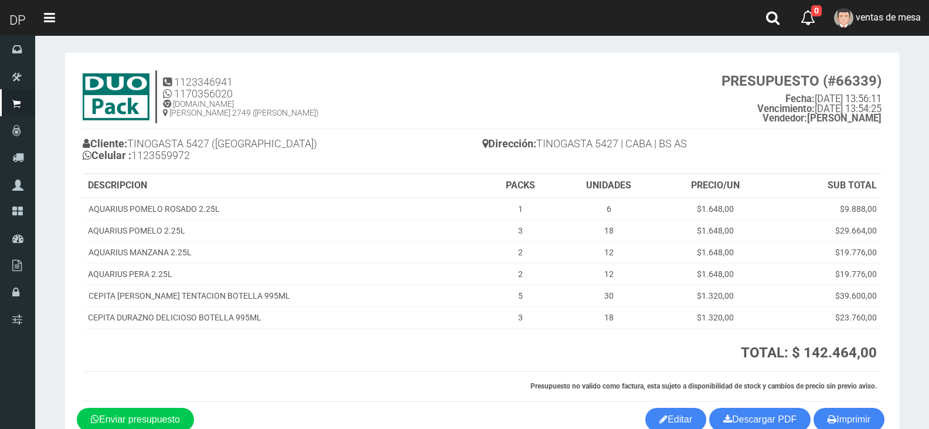
scroll to position [70, 0]
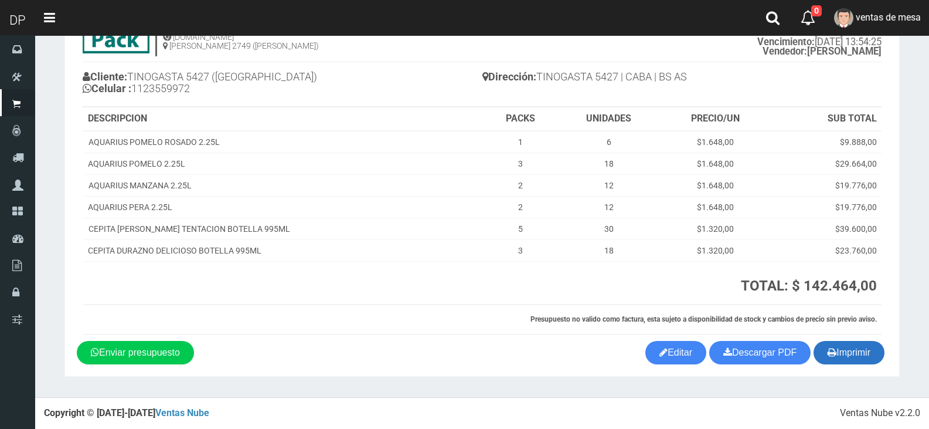
click at [840, 357] on button "Imprimir" at bounding box center [849, 352] width 71 height 23
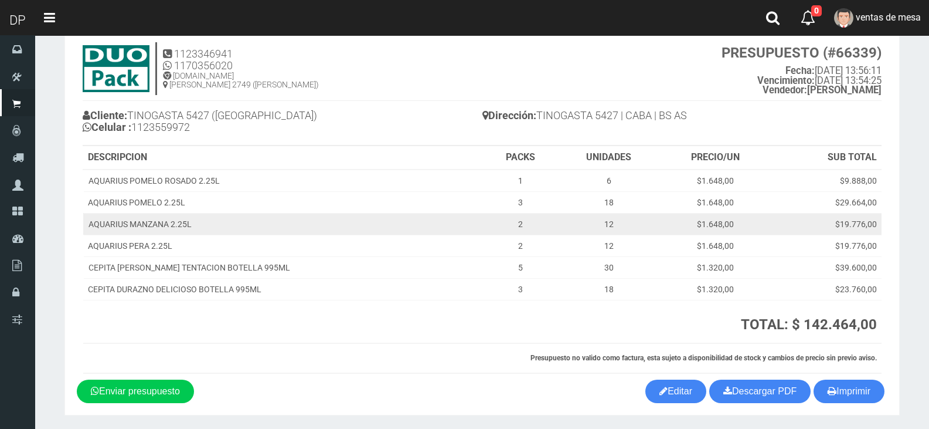
scroll to position [0, 0]
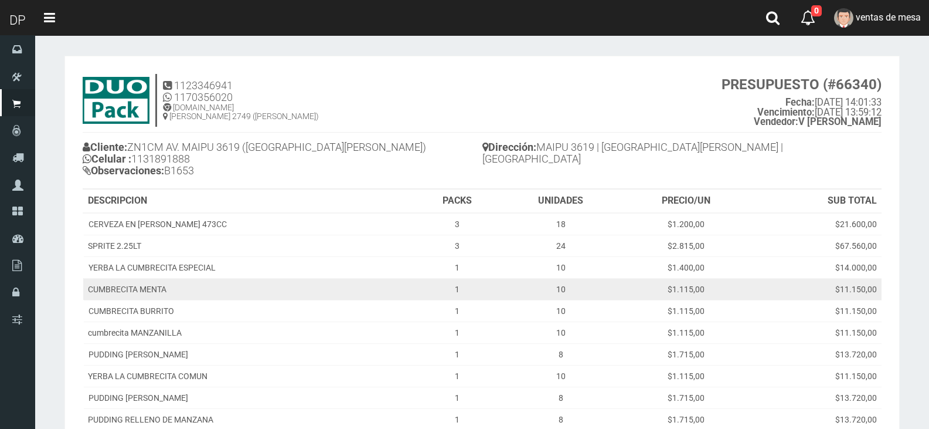
scroll to position [169, 0]
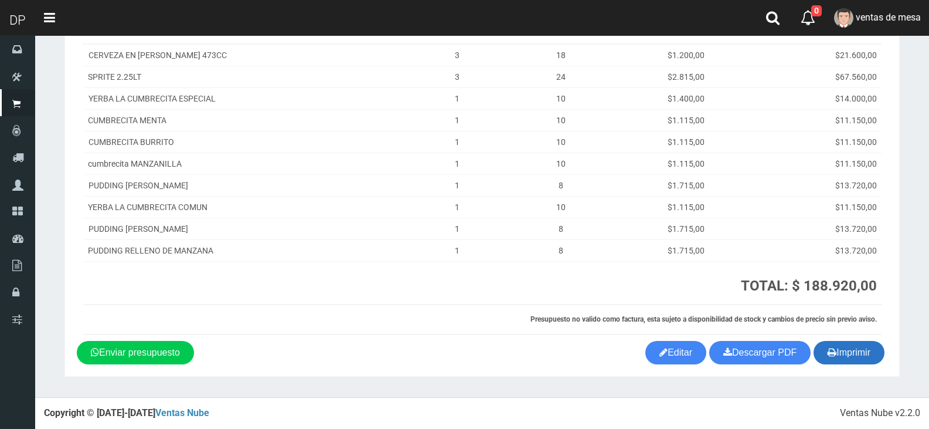
click at [851, 355] on button "Imprimir" at bounding box center [849, 352] width 71 height 23
click at [851, 362] on button "Imprimir" at bounding box center [849, 352] width 71 height 23
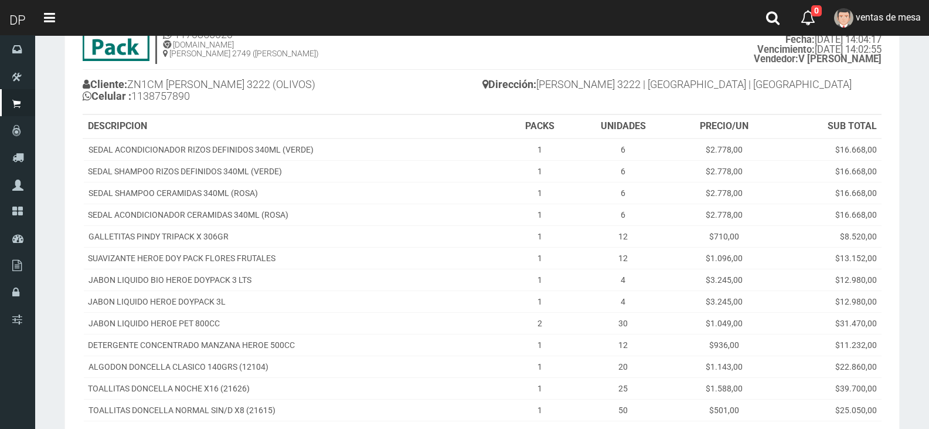
scroll to position [222, 0]
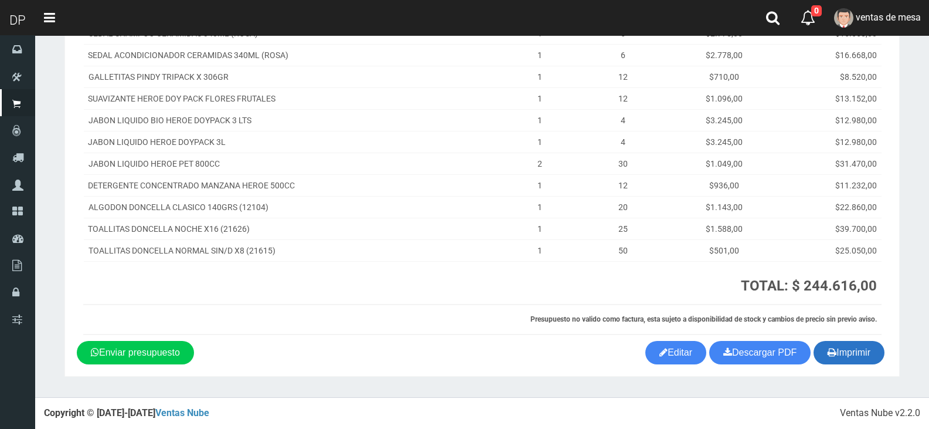
click at [870, 357] on button "Imprimir" at bounding box center [849, 352] width 71 height 23
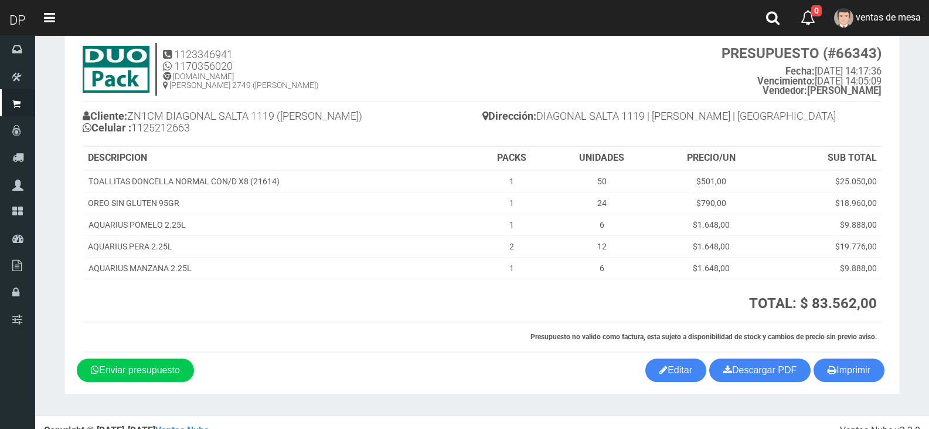
scroll to position [49, 0]
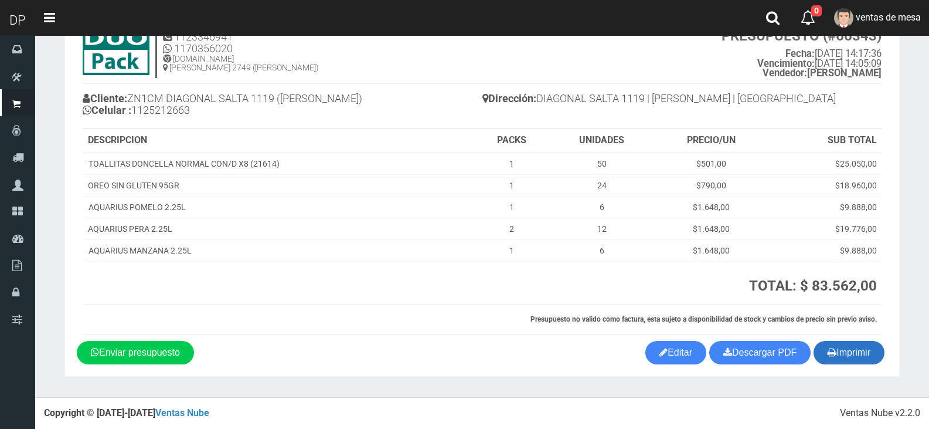
click at [861, 352] on button "Imprimir" at bounding box center [849, 352] width 71 height 23
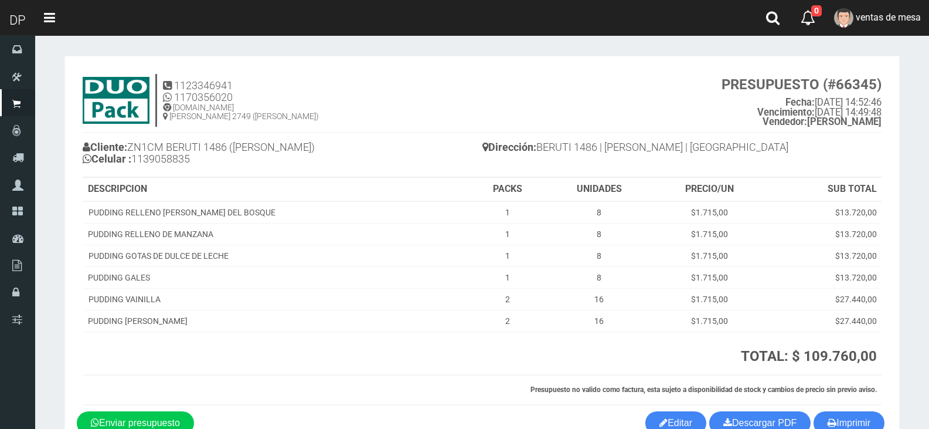
scroll to position [70, 0]
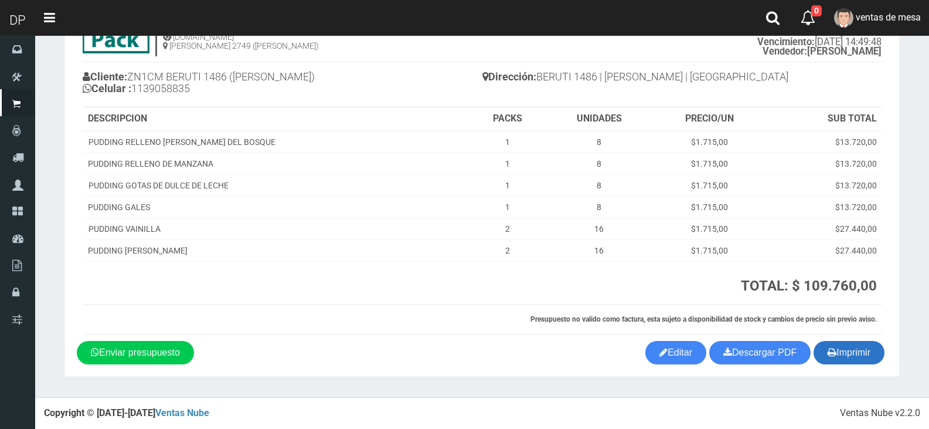
click at [833, 347] on icon "button" at bounding box center [832, 352] width 9 height 16
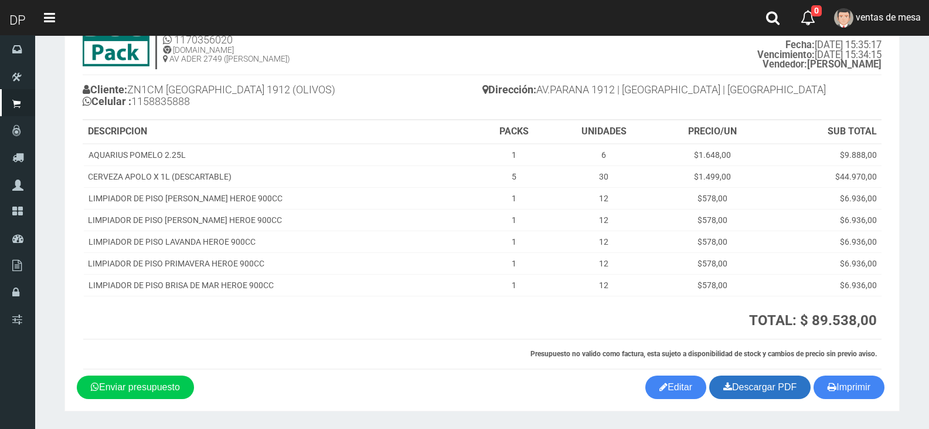
scroll to position [92, 0]
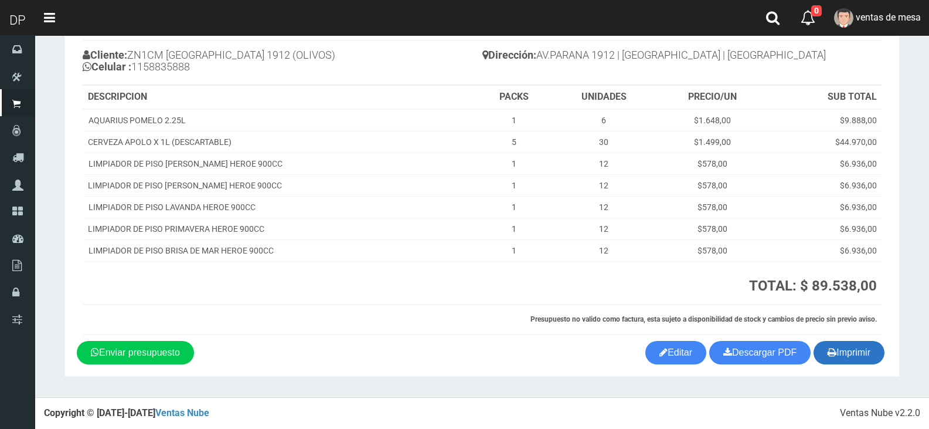
click at [824, 360] on button "Imprimir" at bounding box center [849, 352] width 71 height 23
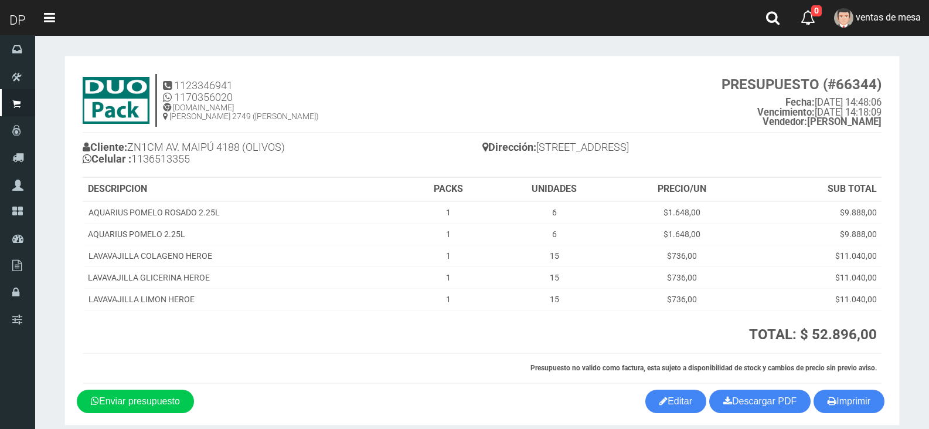
scroll to position [49, 0]
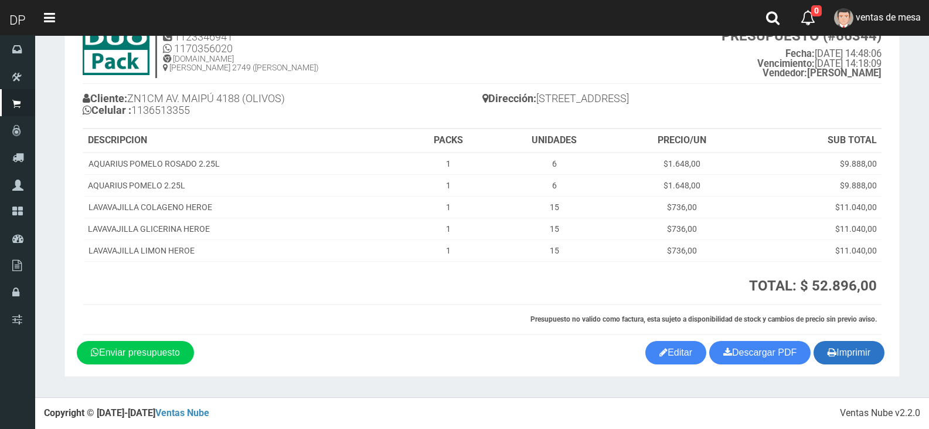
click at [840, 343] on button "Imprimir" at bounding box center [849, 352] width 71 height 23
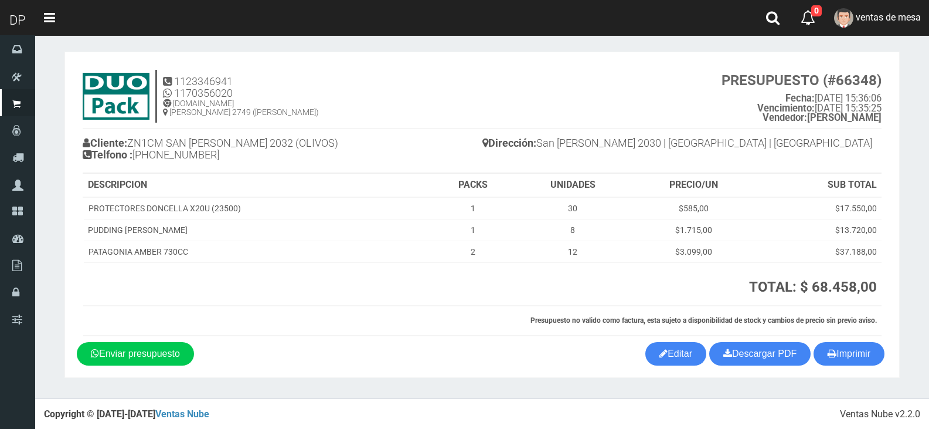
scroll to position [5, 0]
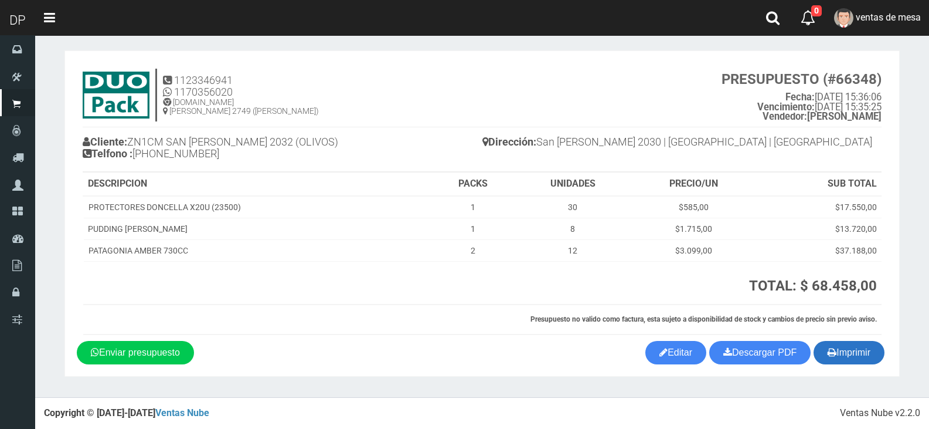
click at [843, 355] on button "Imprimir" at bounding box center [849, 352] width 71 height 23
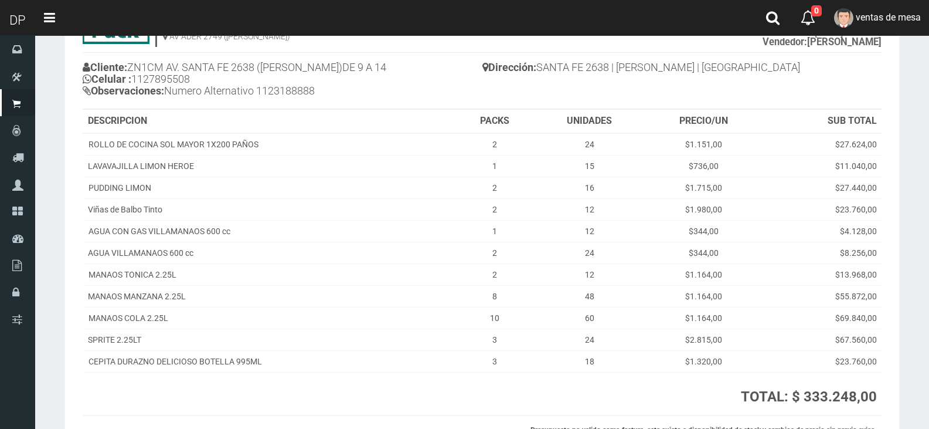
scroll to position [191, 0]
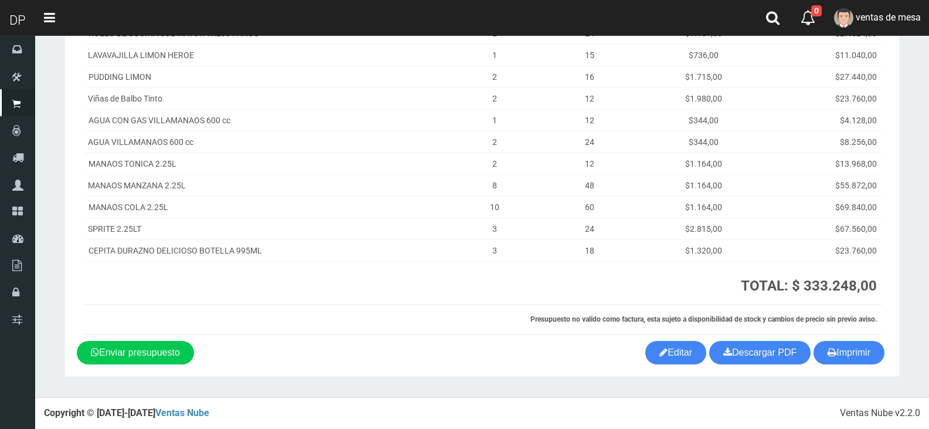
click at [839, 336] on div "1123346941 1170356020 [DOMAIN_NAME] AV ADER 2749 ([PERSON_NAME]) PRESUPUESTO (#…" at bounding box center [482, 108] width 811 height 463
click at [842, 349] on button "Imprimir" at bounding box center [849, 352] width 71 height 23
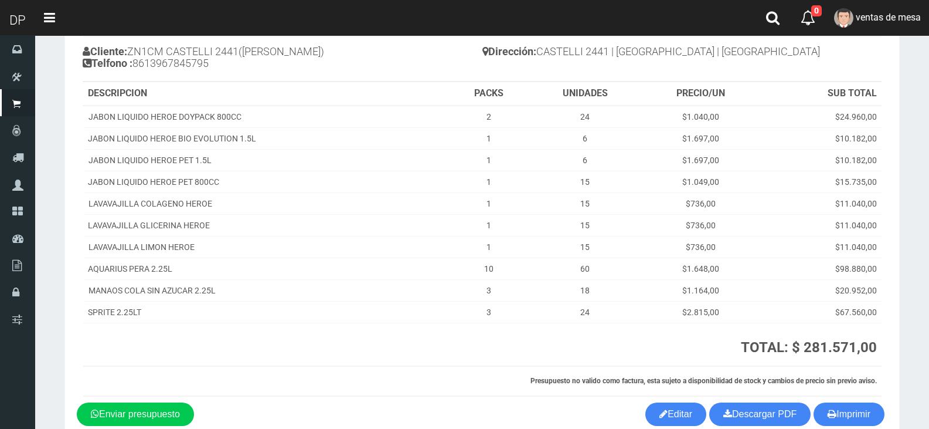
scroll to position [157, 0]
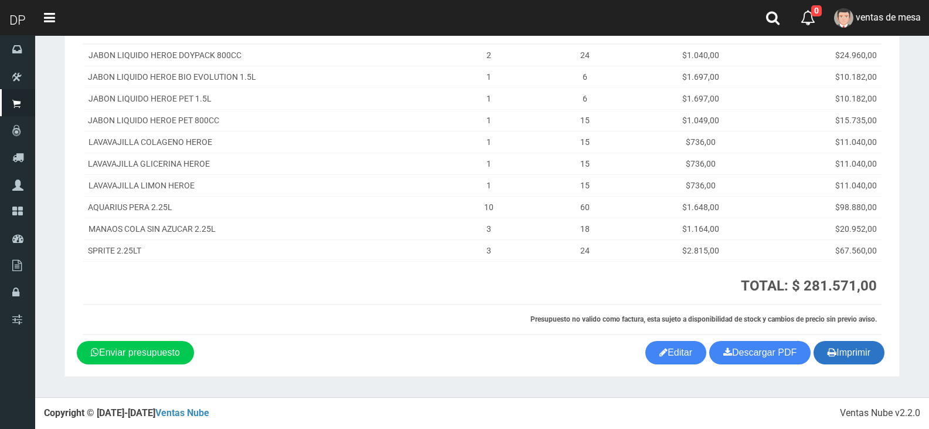
click at [841, 347] on button "Imprimir" at bounding box center [849, 352] width 71 height 23
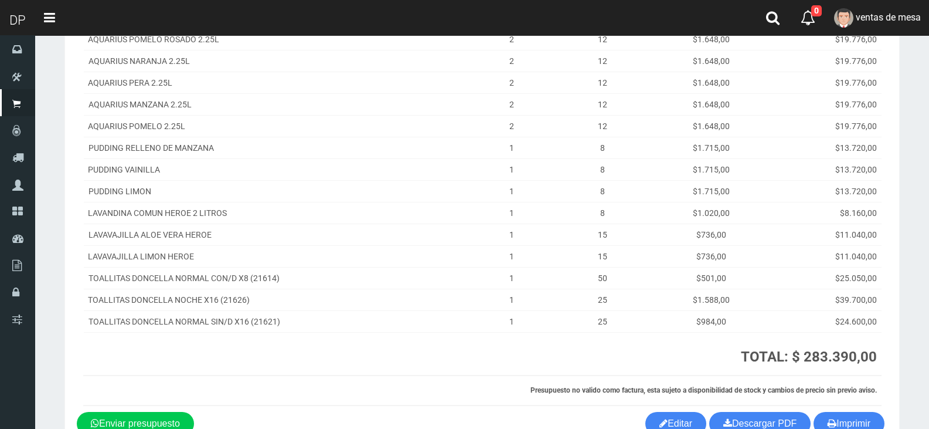
scroll to position [266, 0]
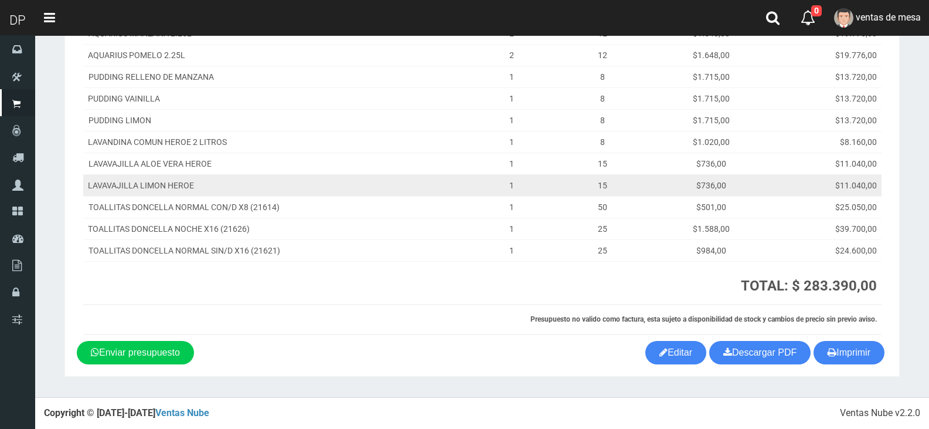
click at [833, 183] on td "$11.040,00" at bounding box center [825, 185] width 114 height 22
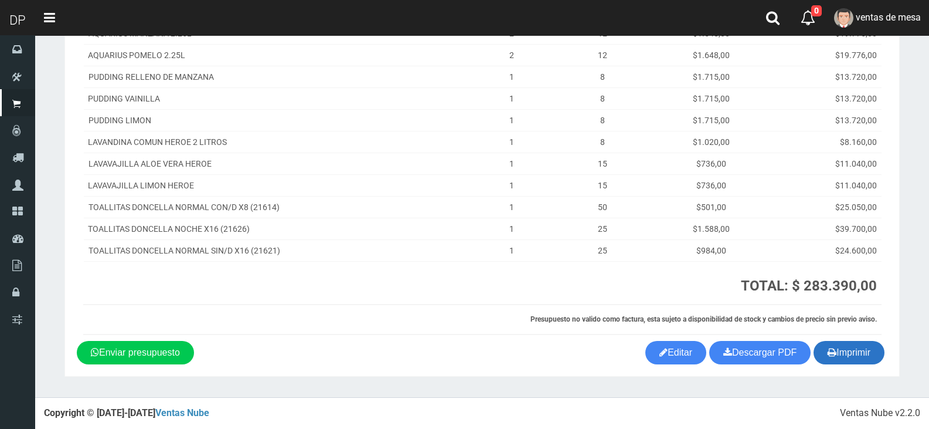
click at [837, 353] on button "Imprimir" at bounding box center [849, 352] width 71 height 23
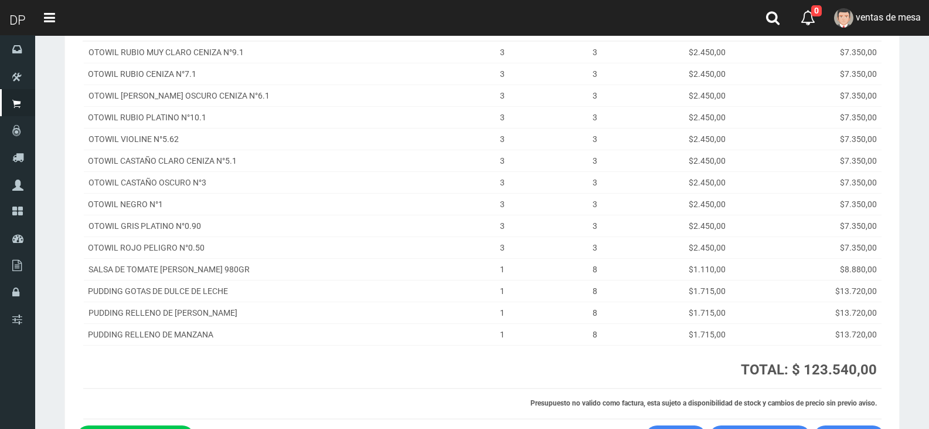
scroll to position [232, 0]
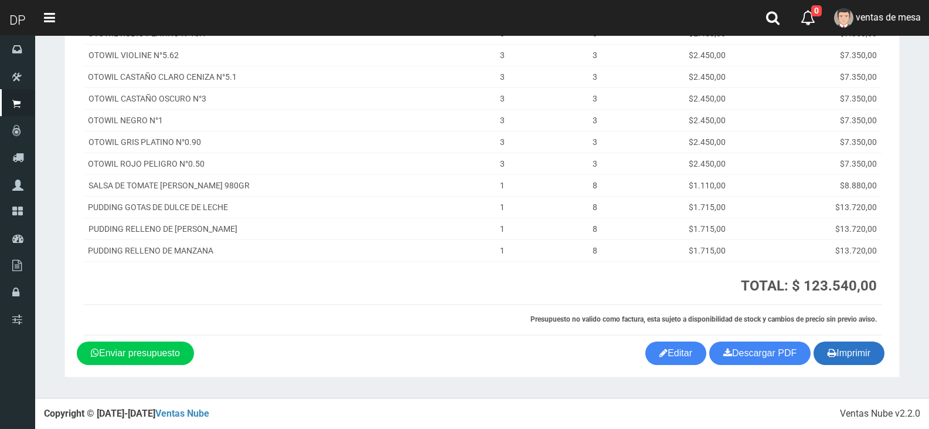
click at [829, 351] on icon "button" at bounding box center [832, 352] width 9 height 16
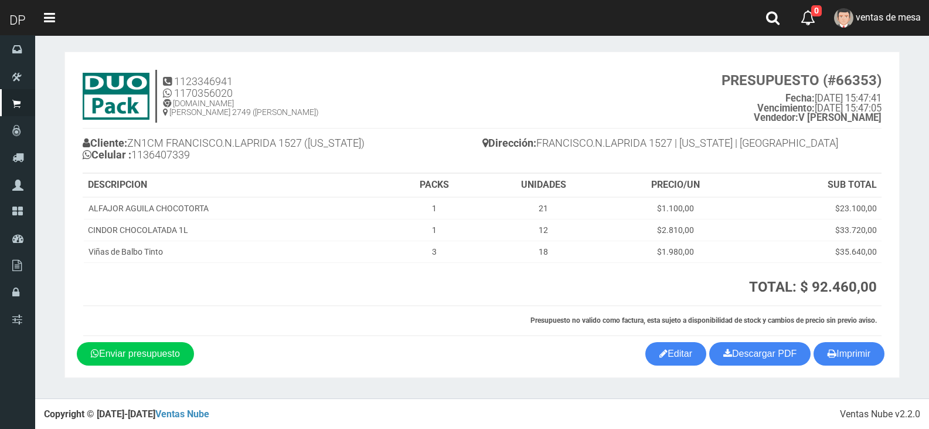
scroll to position [5, 0]
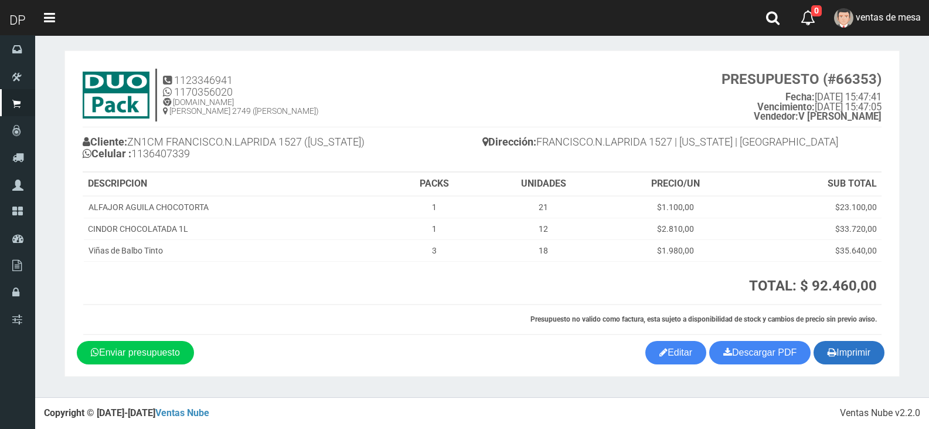
click at [863, 349] on button "Imprimir" at bounding box center [849, 352] width 71 height 23
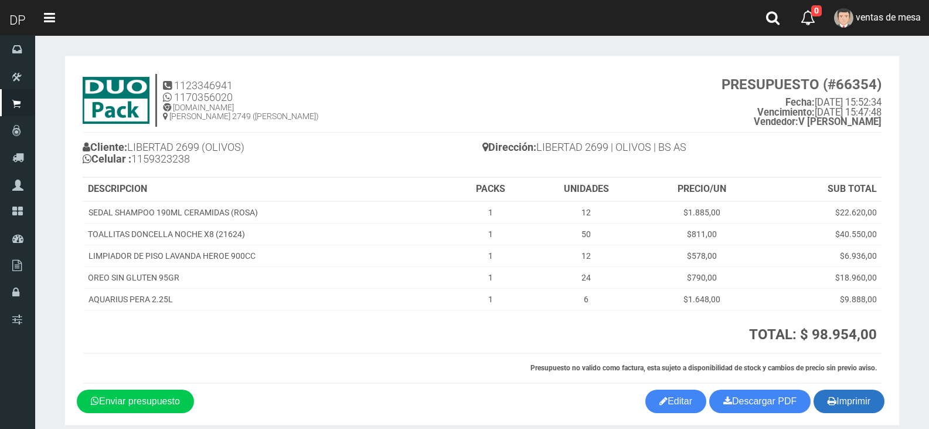
click at [858, 397] on button "Imprimir" at bounding box center [849, 400] width 71 height 23
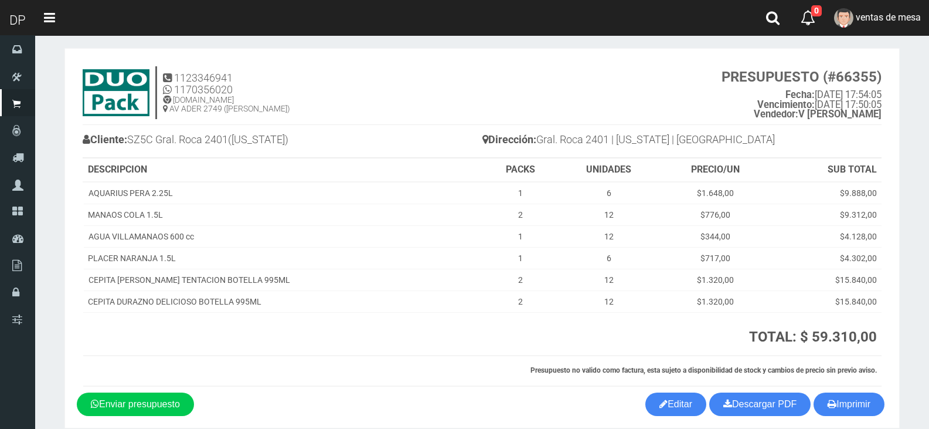
scroll to position [59, 0]
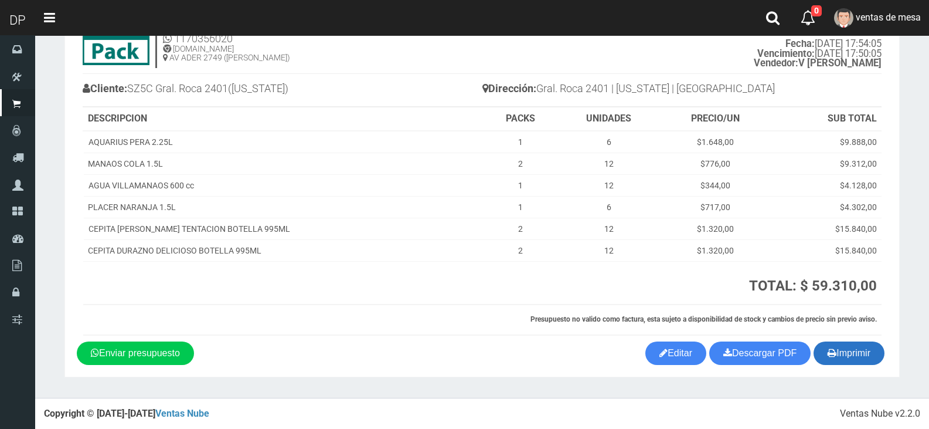
click at [855, 352] on button "Imprimir" at bounding box center [849, 352] width 71 height 23
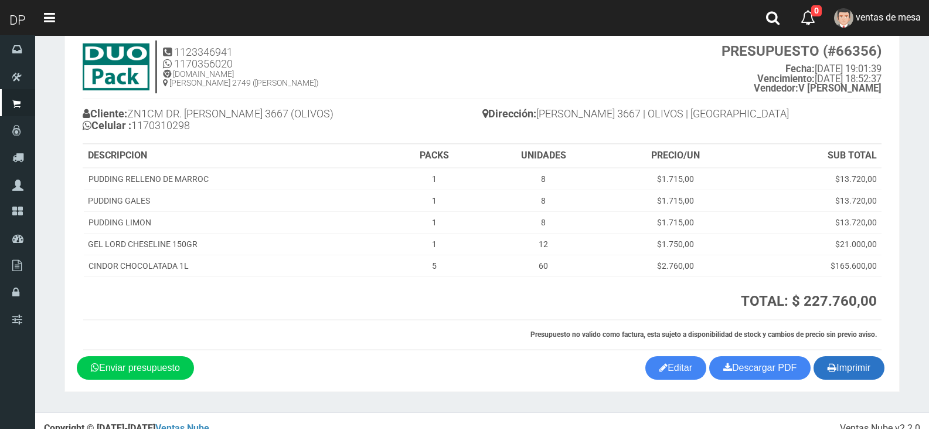
scroll to position [49, 0]
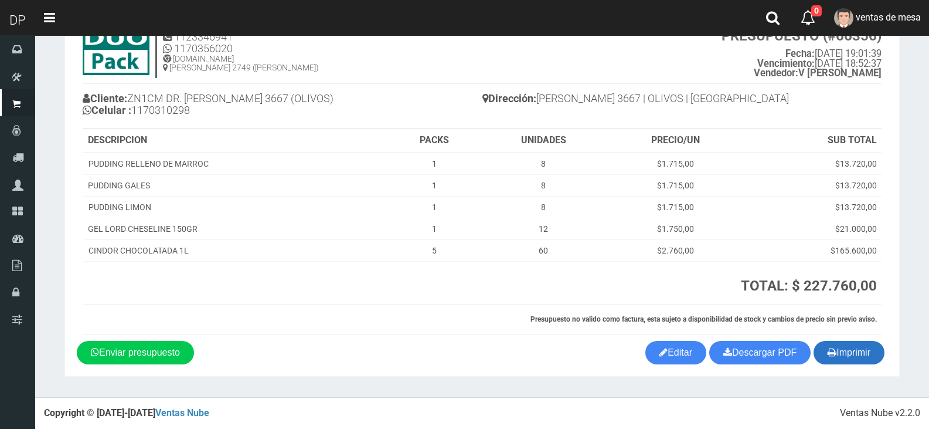
click at [860, 357] on button "Imprimir" at bounding box center [849, 352] width 71 height 23
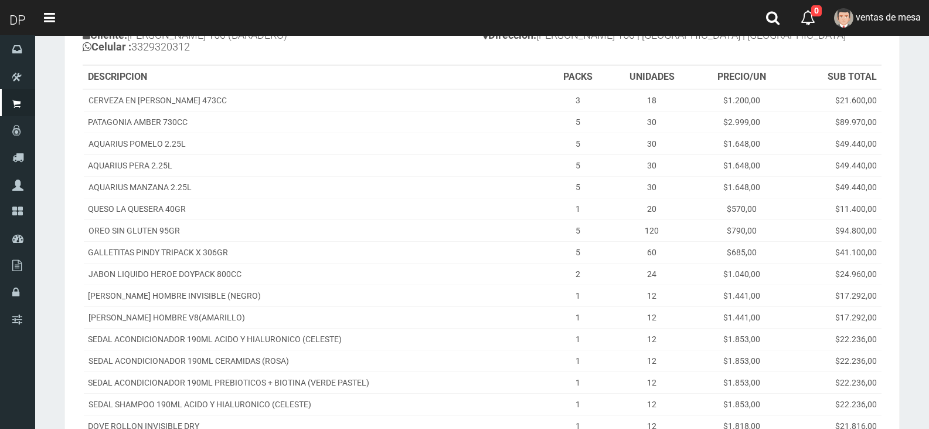
scroll to position [331, 0]
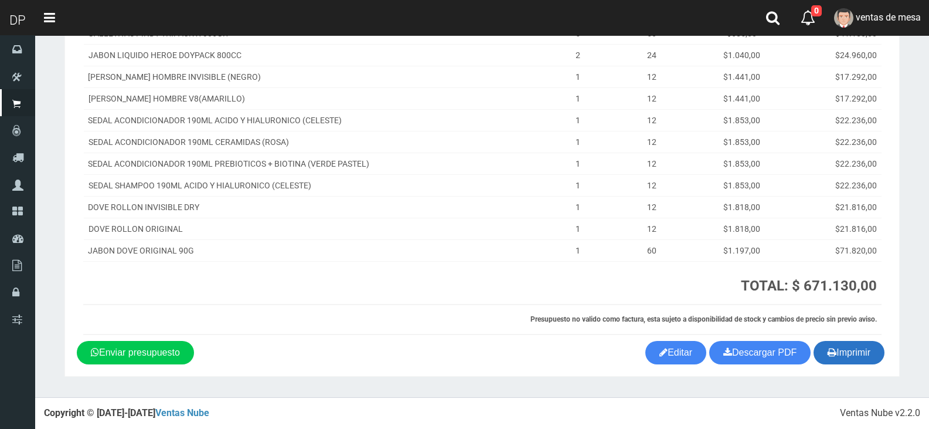
click at [853, 350] on button "Imprimir" at bounding box center [849, 352] width 71 height 23
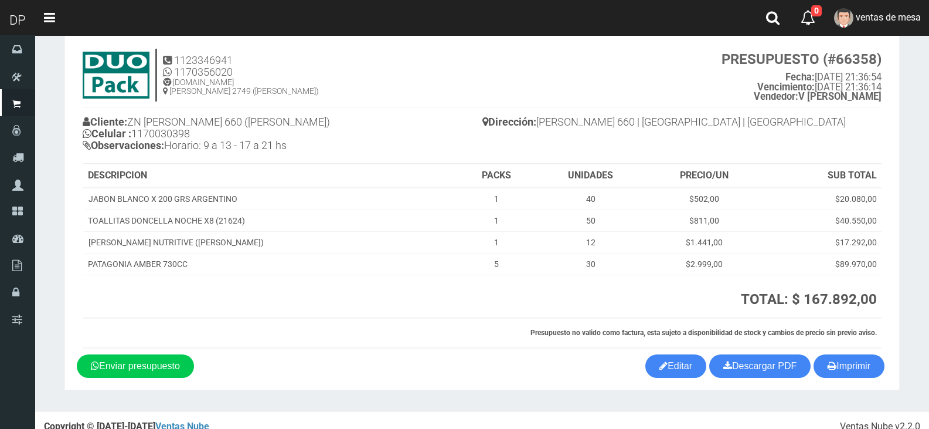
scroll to position [39, 0]
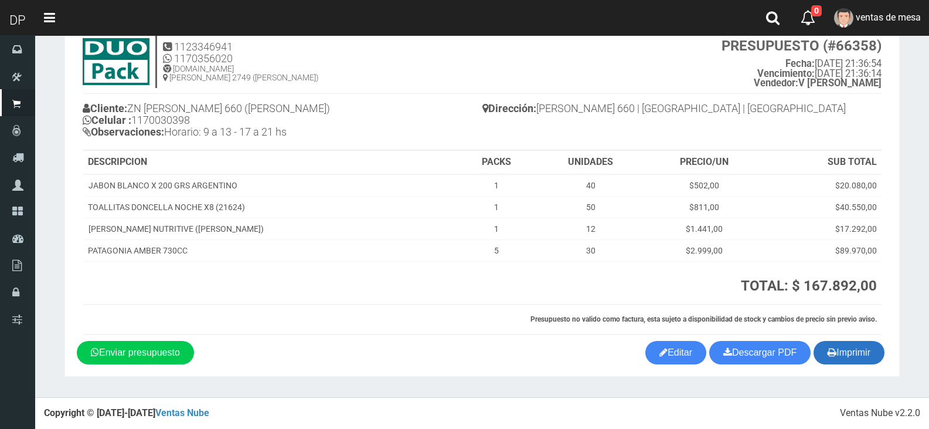
click at [849, 354] on button "Imprimir" at bounding box center [849, 352] width 71 height 23
